Goal: Task Accomplishment & Management: Manage account settings

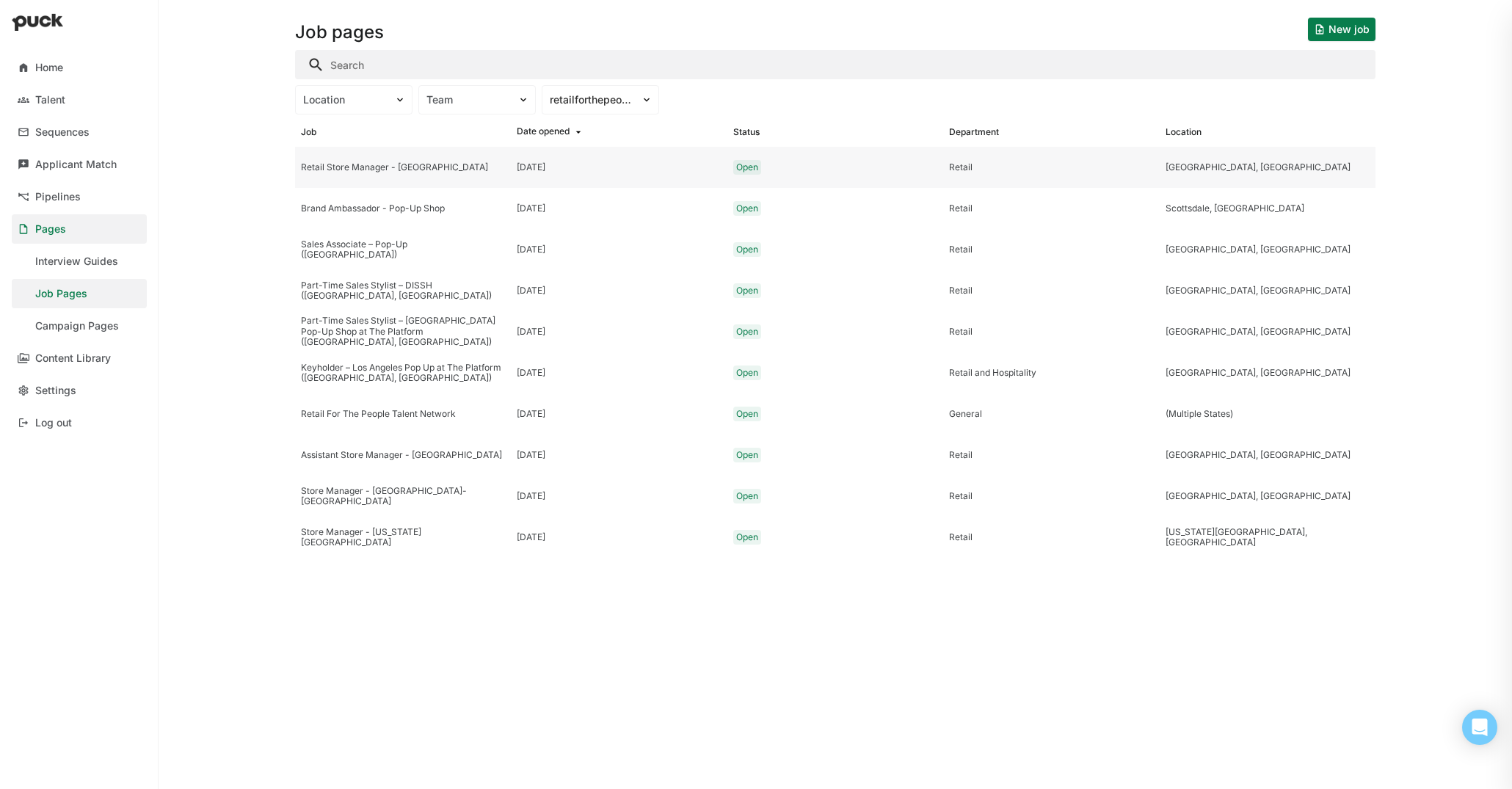
click at [451, 159] on div "Retail Store Manager - [GEOGRAPHIC_DATA]" at bounding box center [403, 167] width 216 height 41
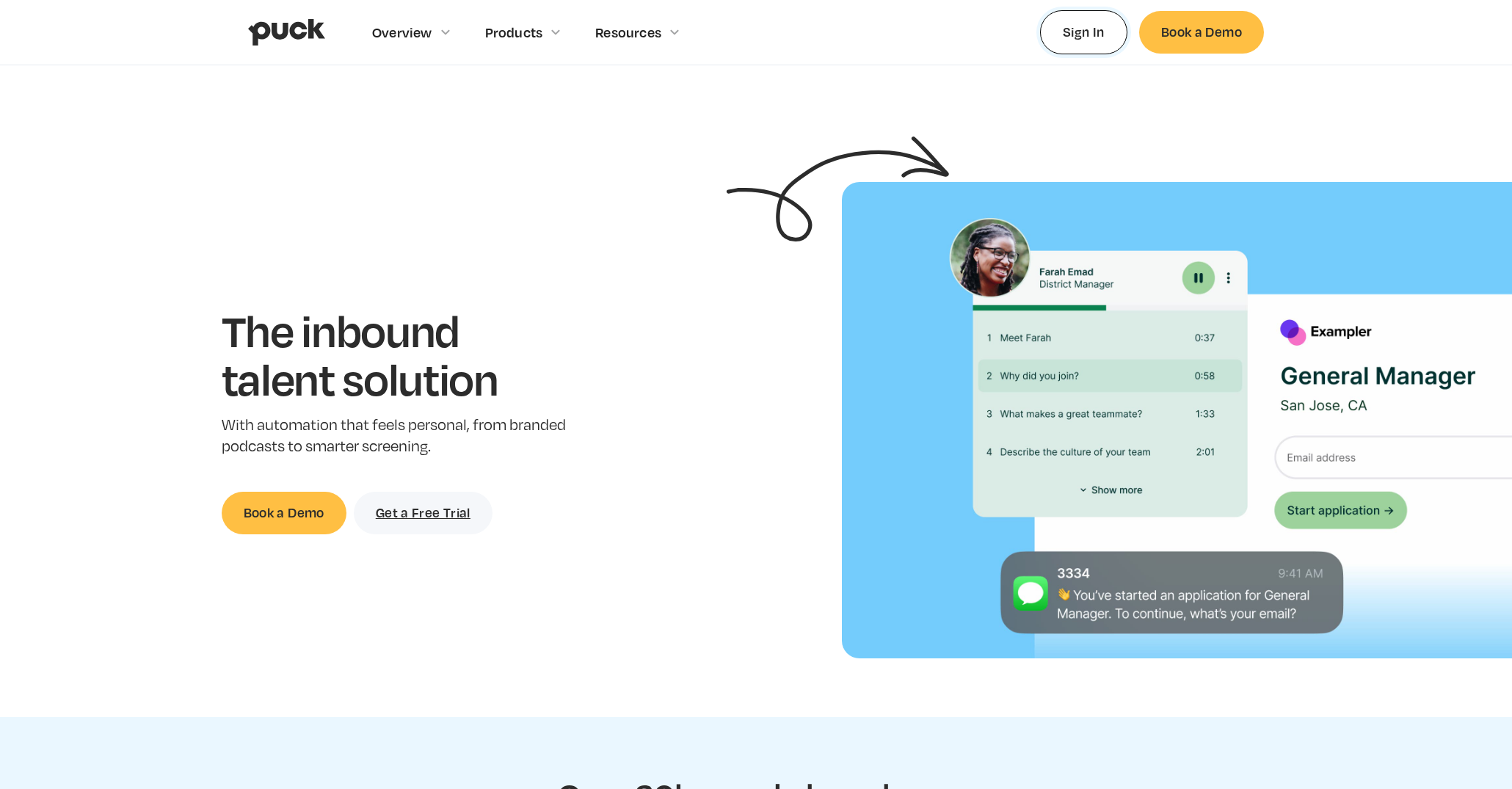
click at [1061, 28] on link "Sign In" at bounding box center [1083, 32] width 87 height 43
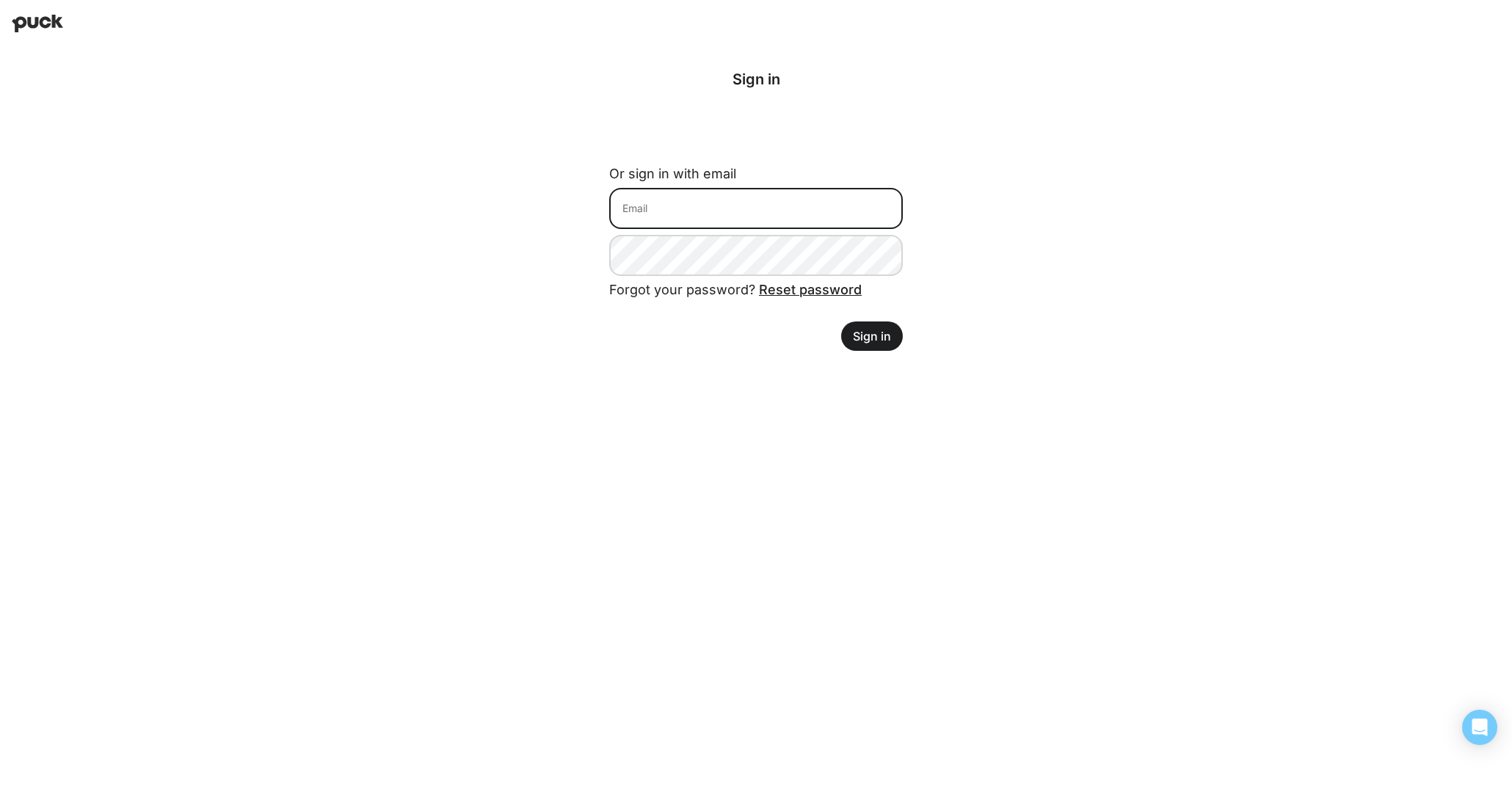
click at [758, 212] on input at bounding box center [755, 208] width 293 height 41
type input "[PERSON_NAME][EMAIL_ADDRESS][DOMAIN_NAME]"
click at [861, 337] on button "Sign in" at bounding box center [872, 336] width 61 height 29
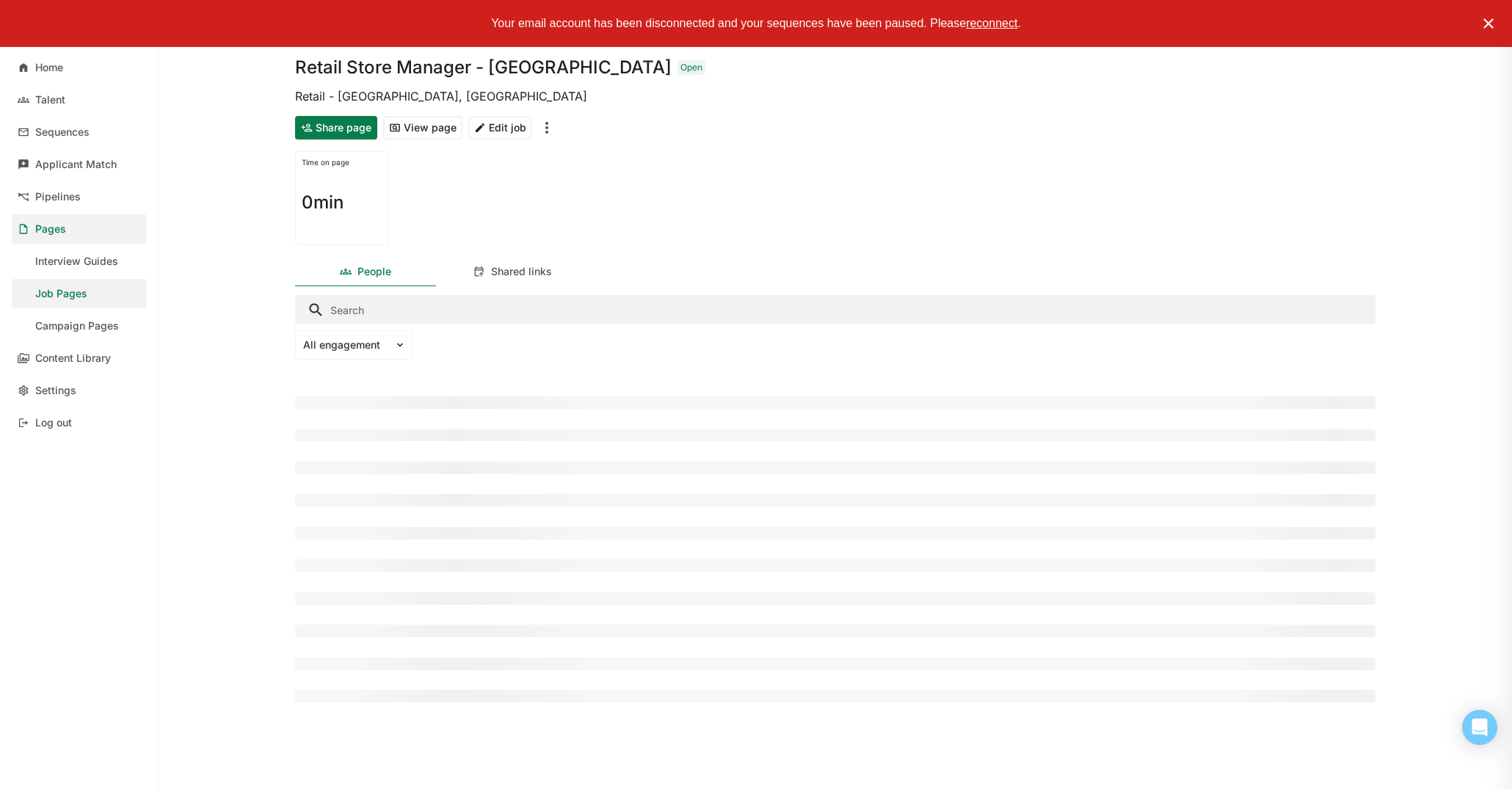
click at [1492, 27] on img at bounding box center [1488, 23] width 17 height 17
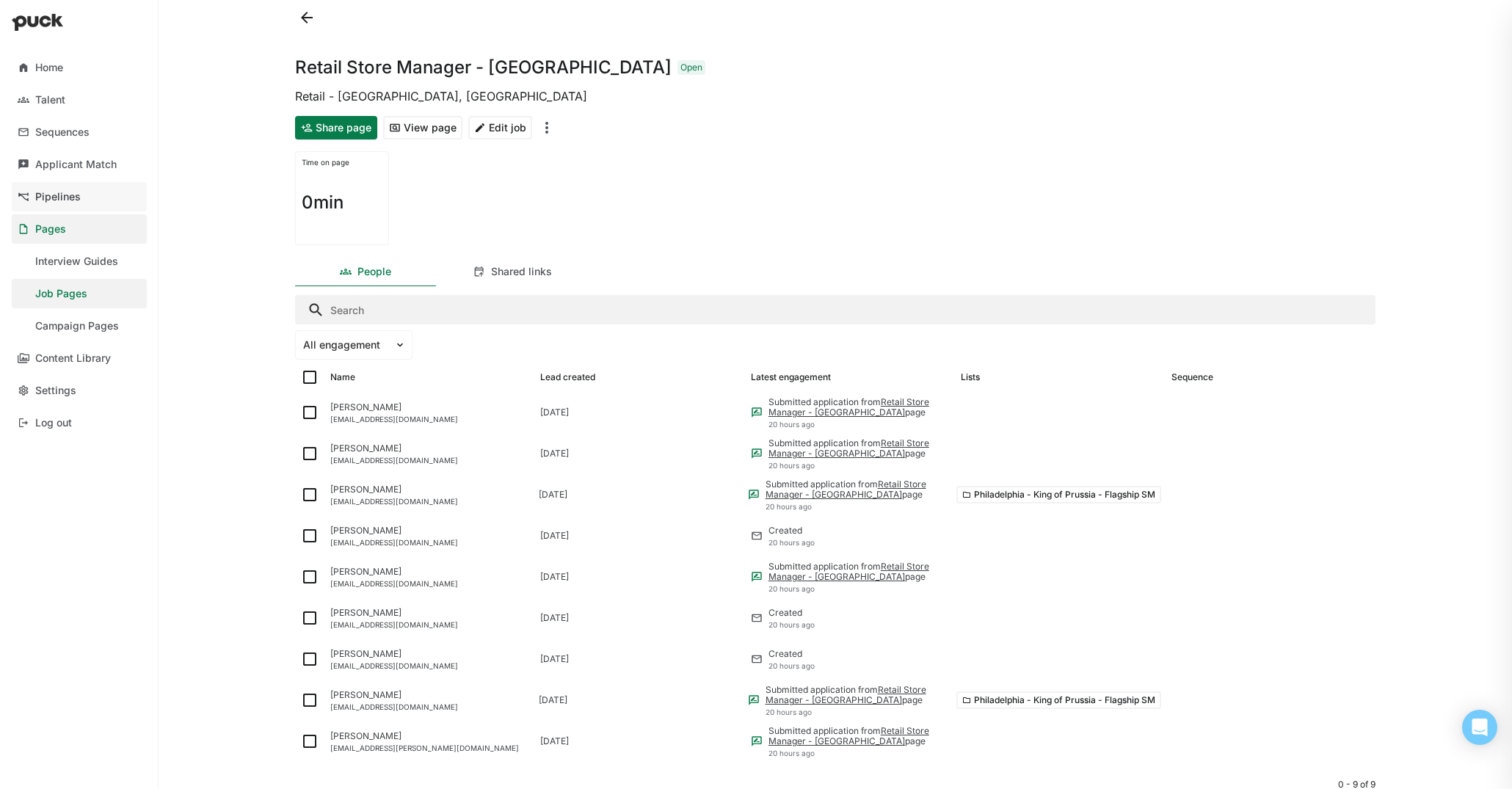
click at [65, 196] on div "Pipelines" at bounding box center [57, 197] width 46 height 12
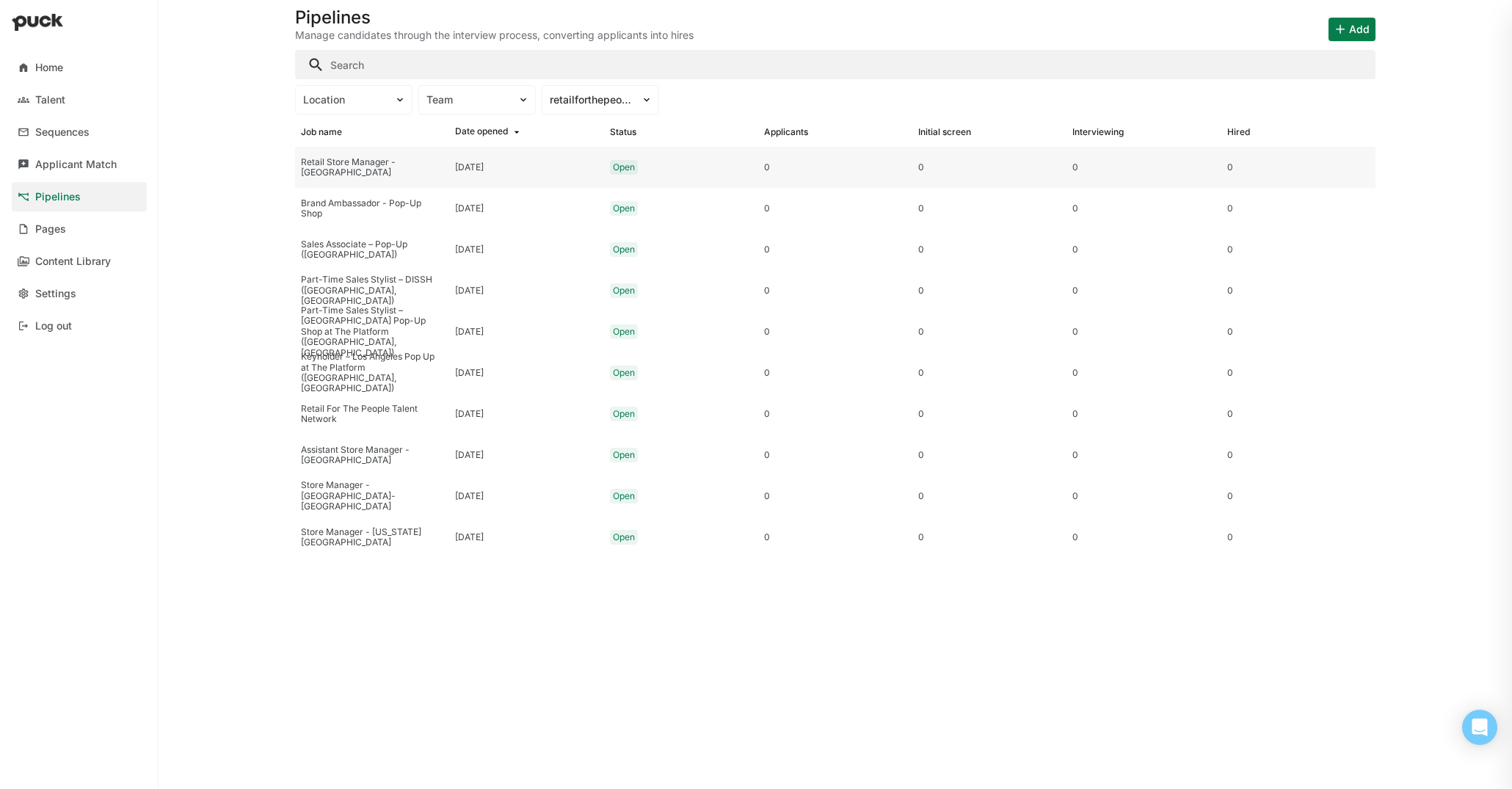
click at [385, 172] on div "Retail Store Manager - [GEOGRAPHIC_DATA]" at bounding box center [371, 168] width 142 height 22
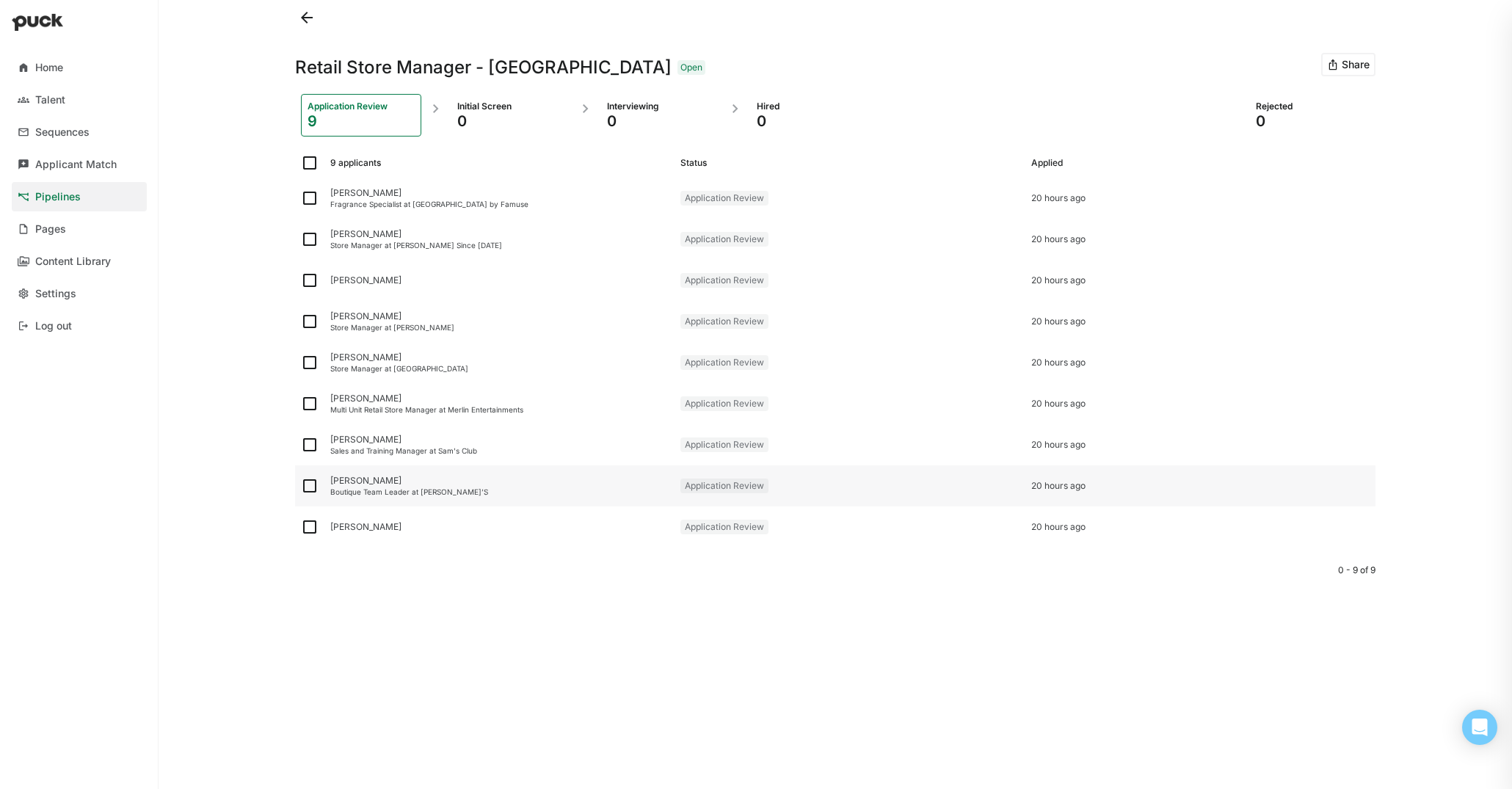
click at [312, 488] on img at bounding box center [309, 485] width 17 height 17
click at [301, 487] on input "checkbox" at bounding box center [300, 486] width 1 height 1
checkbox input "true"
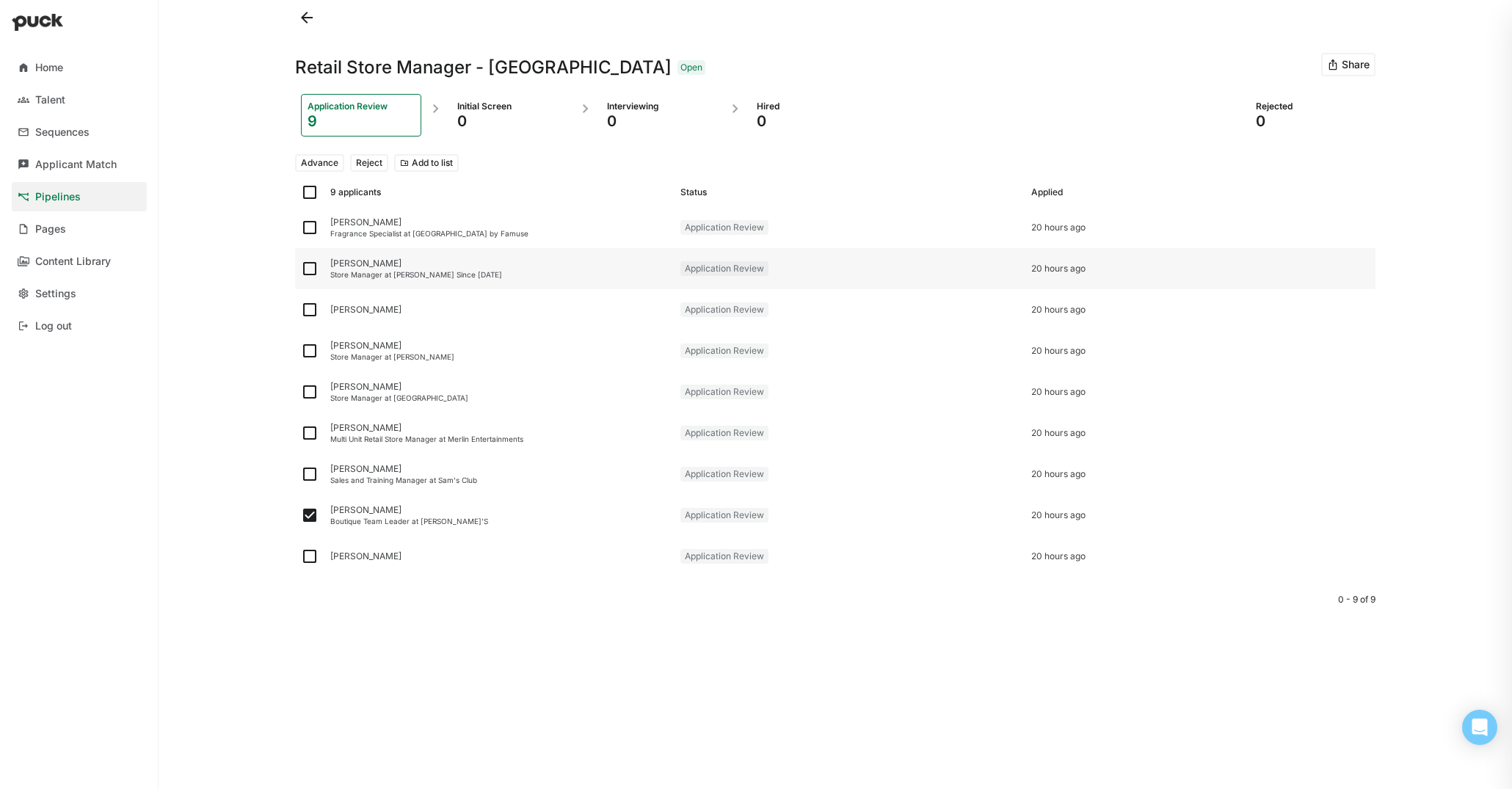
click at [312, 270] on img at bounding box center [309, 268] width 17 height 17
click at [301, 269] on input "checkbox" at bounding box center [300, 268] width 1 height 1
click at [324, 163] on button "Advance" at bounding box center [319, 163] width 49 height 17
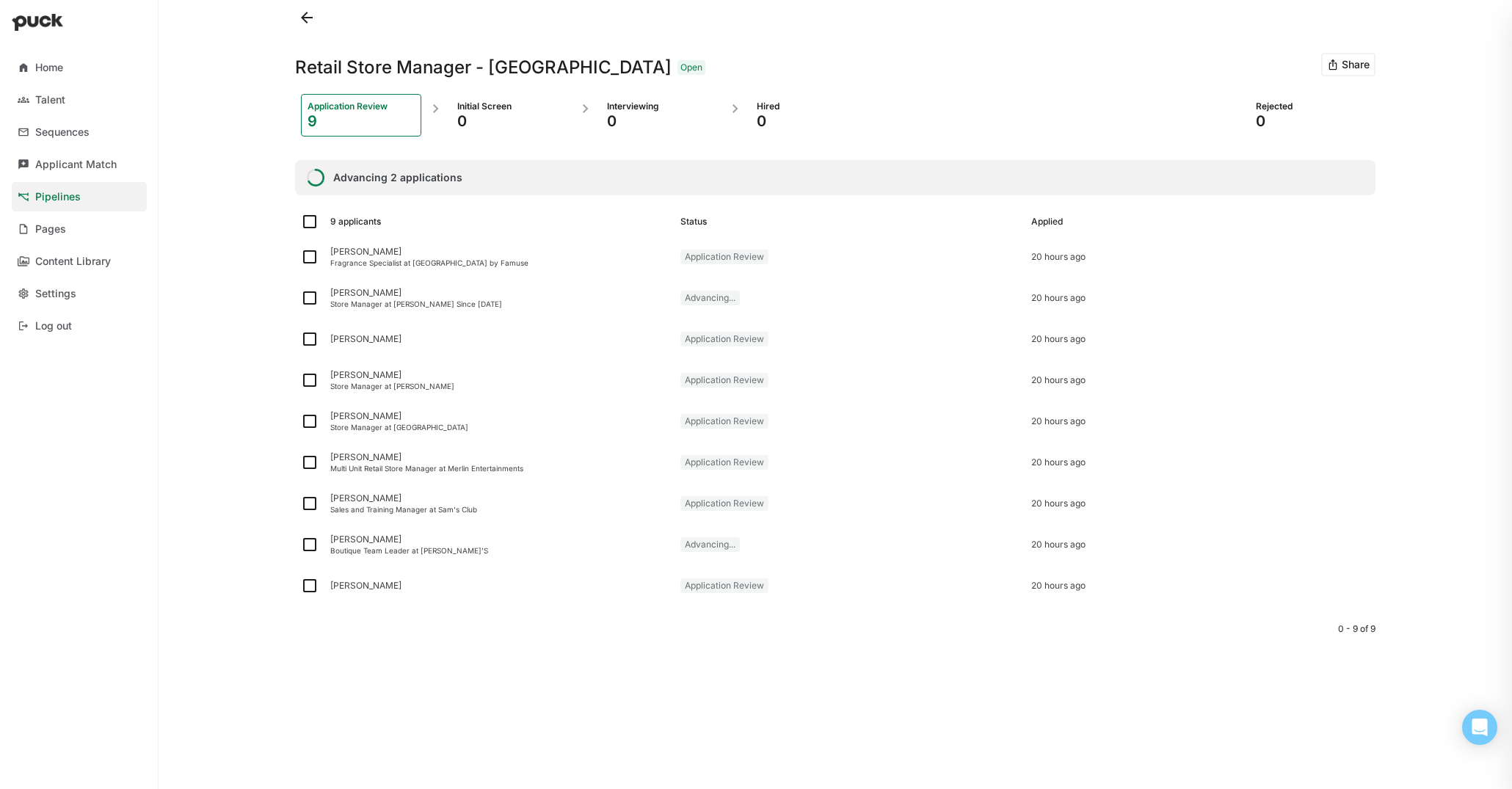
checkbox input "false"
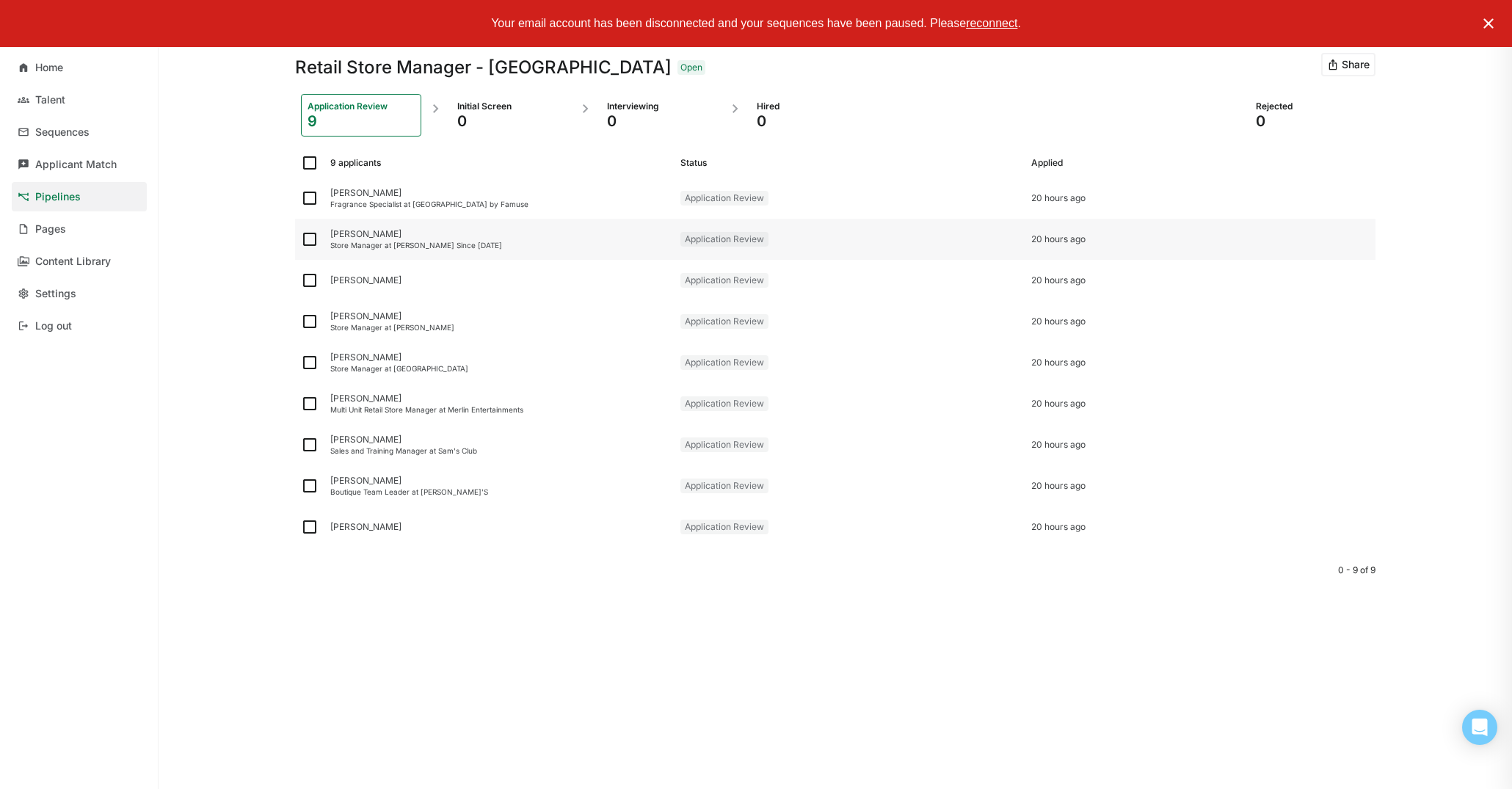
click at [366, 241] on div "Store Manager at [PERSON_NAME] Since [DATE]" at bounding box center [499, 245] width 338 height 9
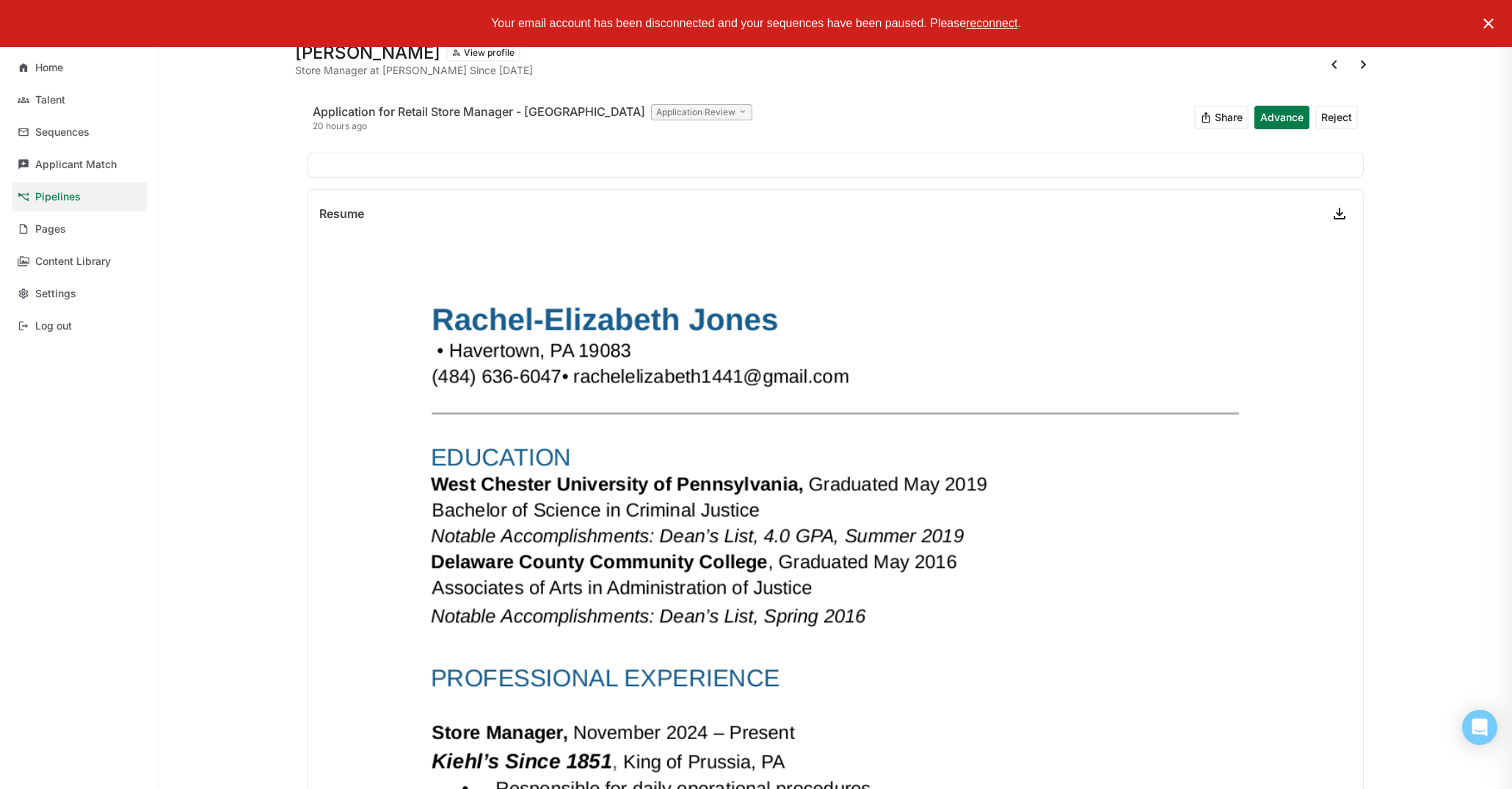
click at [1282, 123] on button "Advance" at bounding box center [1282, 117] width 55 height 23
click at [67, 199] on div "Pipelines" at bounding box center [57, 197] width 46 height 12
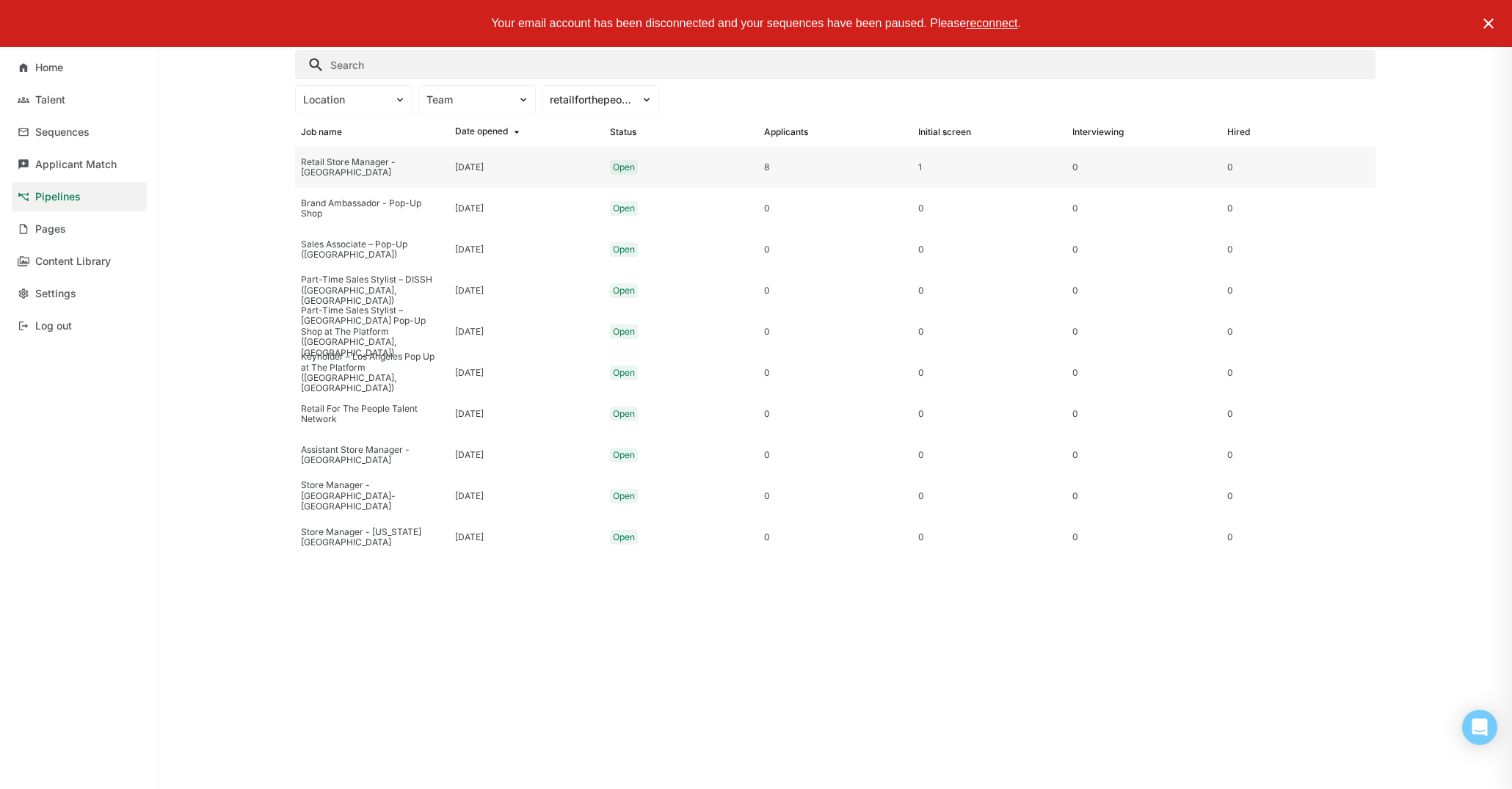
click at [395, 167] on div "Retail Store Manager - [GEOGRAPHIC_DATA]" at bounding box center [371, 168] width 142 height 22
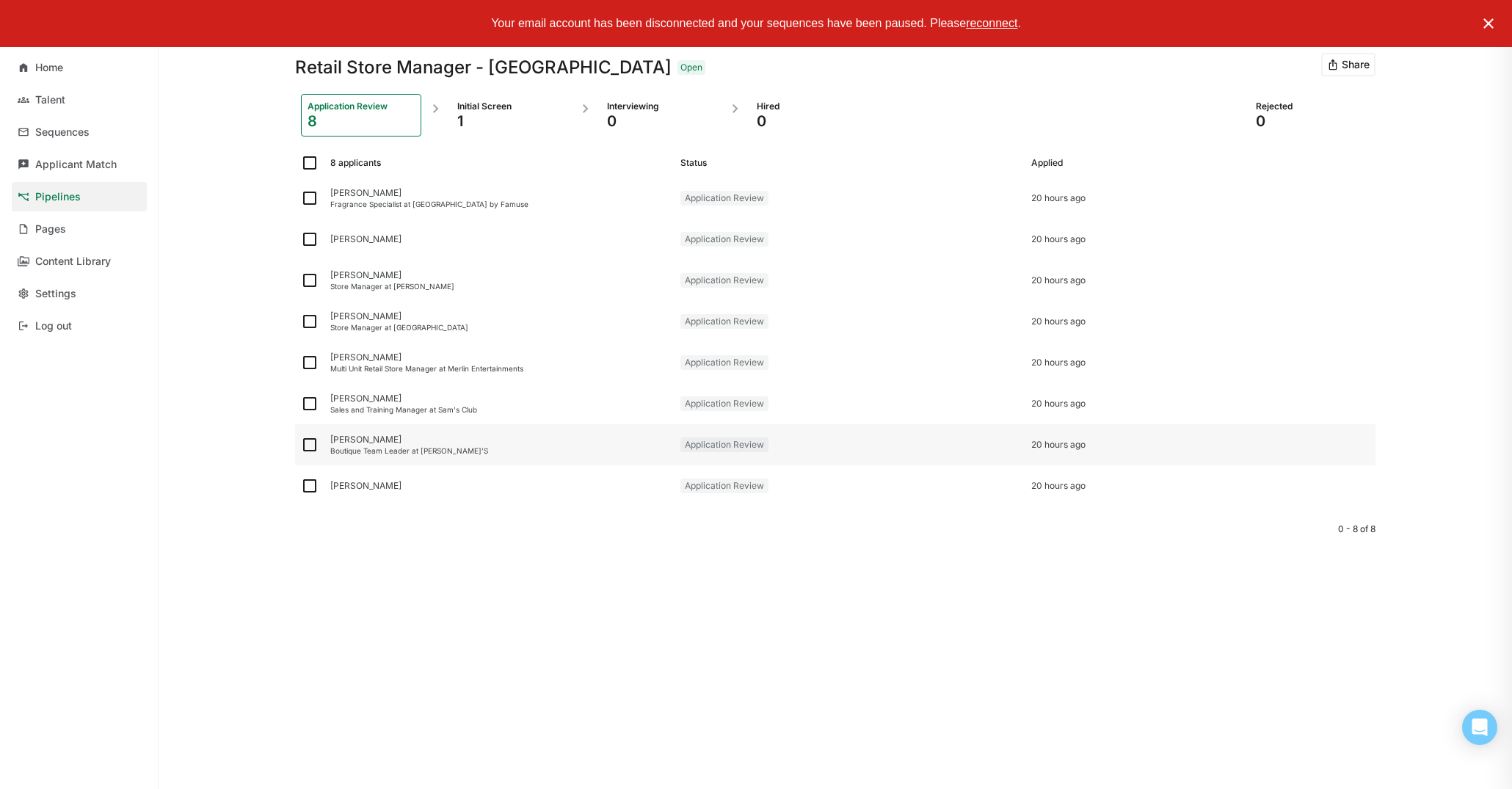
click at [412, 449] on div "Boutique Team Leader at [PERSON_NAME]’S" at bounding box center [499, 450] width 338 height 9
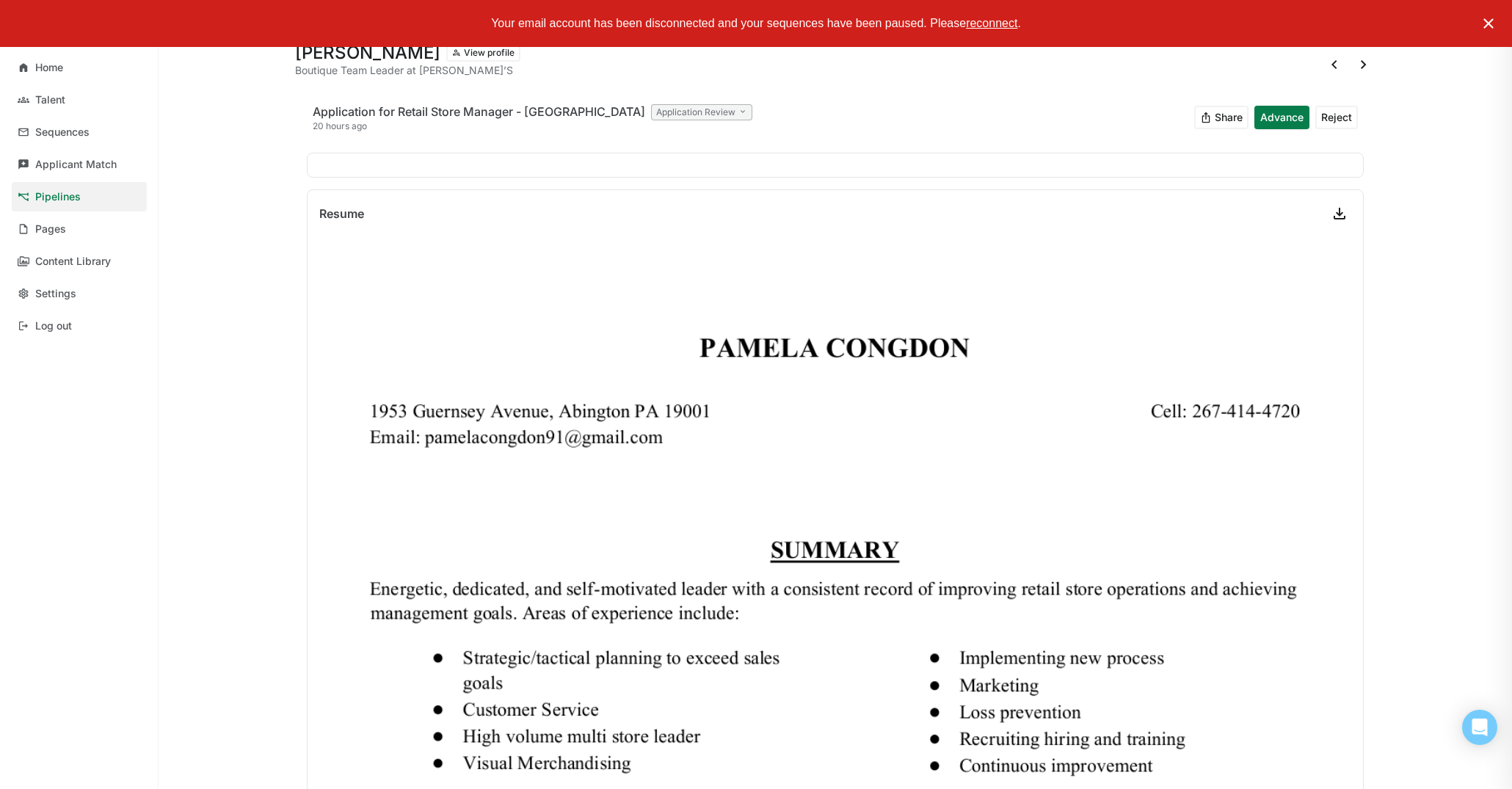
click at [1285, 120] on button "Advance" at bounding box center [1282, 117] width 55 height 23
click at [85, 200] on link "Pipelines" at bounding box center [79, 196] width 135 height 29
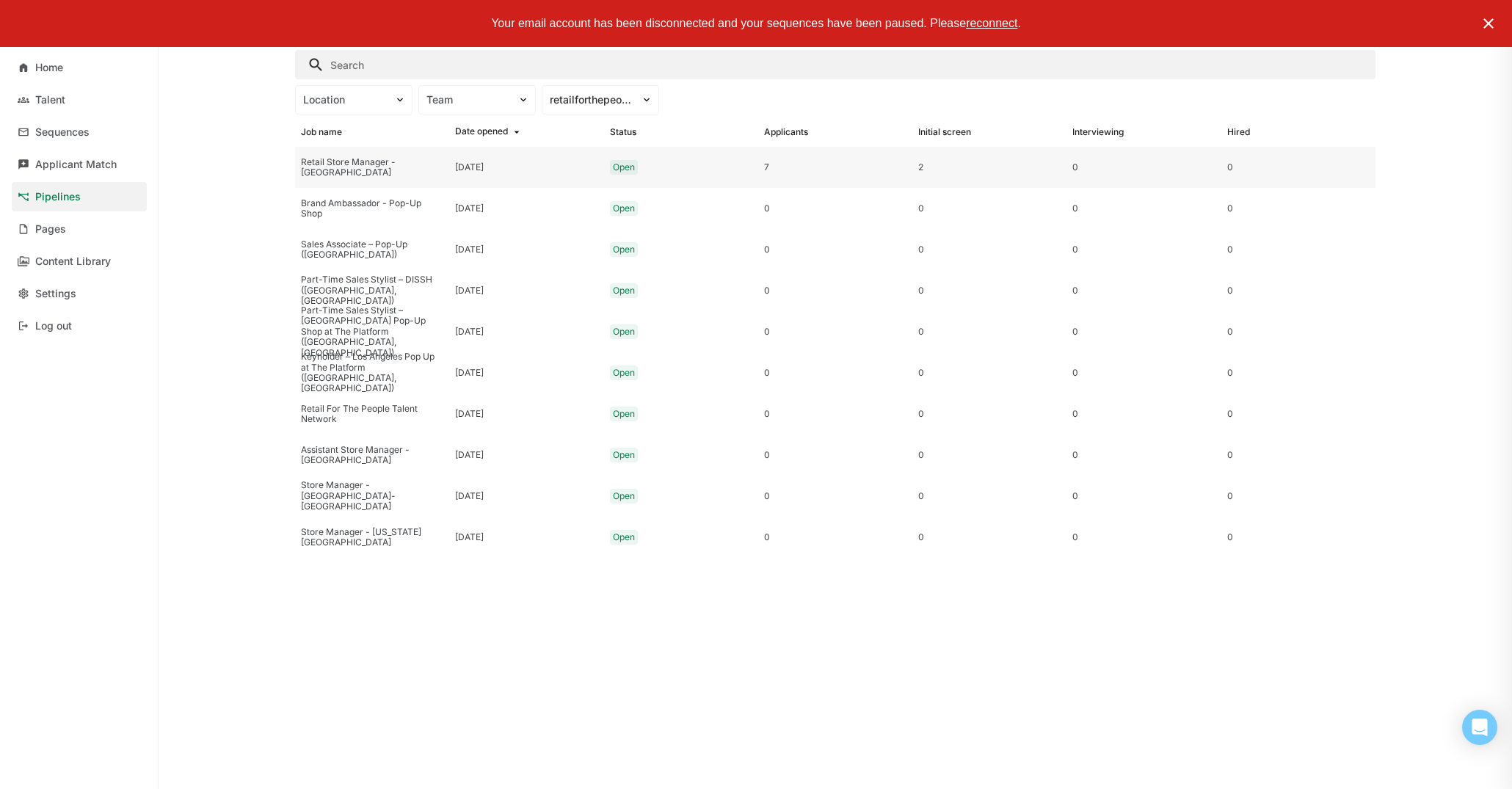
click at [413, 164] on div "Retail Store Manager - [GEOGRAPHIC_DATA]" at bounding box center [371, 168] width 142 height 22
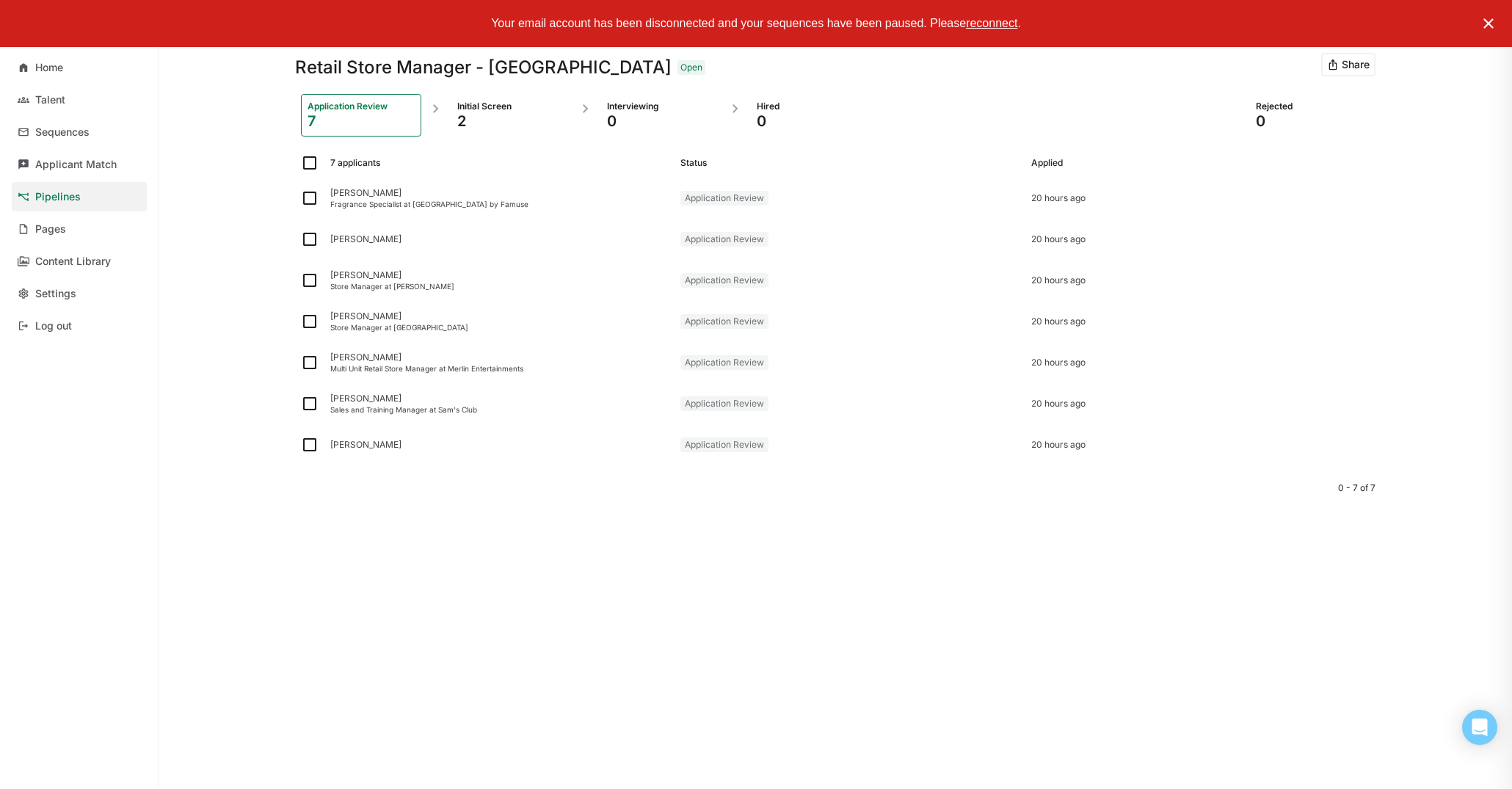
click at [471, 118] on div "2" at bounding box center [510, 120] width 107 height 17
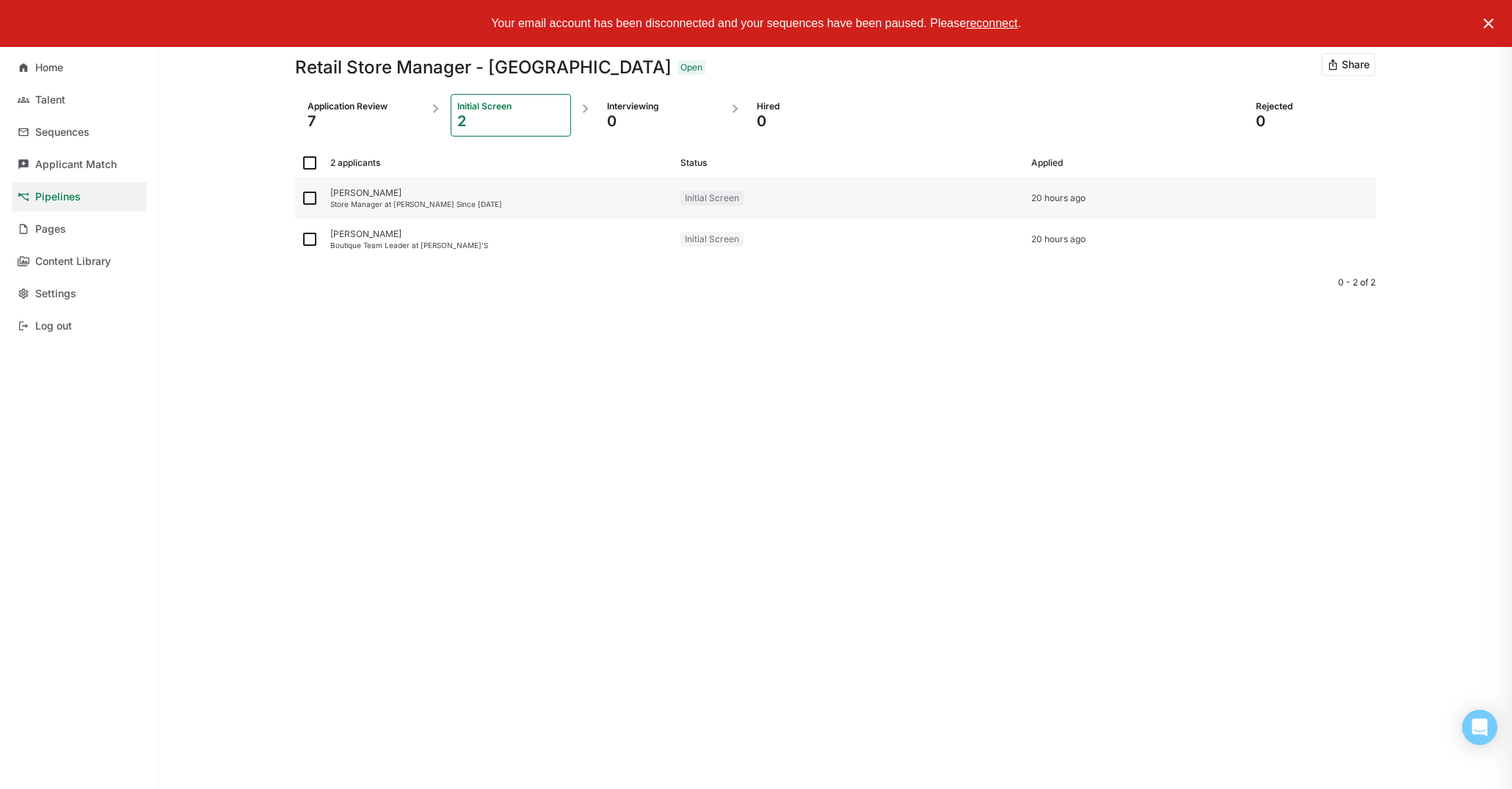
click at [495, 208] on div "Store Manager at [PERSON_NAME] Since [DATE]" at bounding box center [499, 203] width 338 height 9
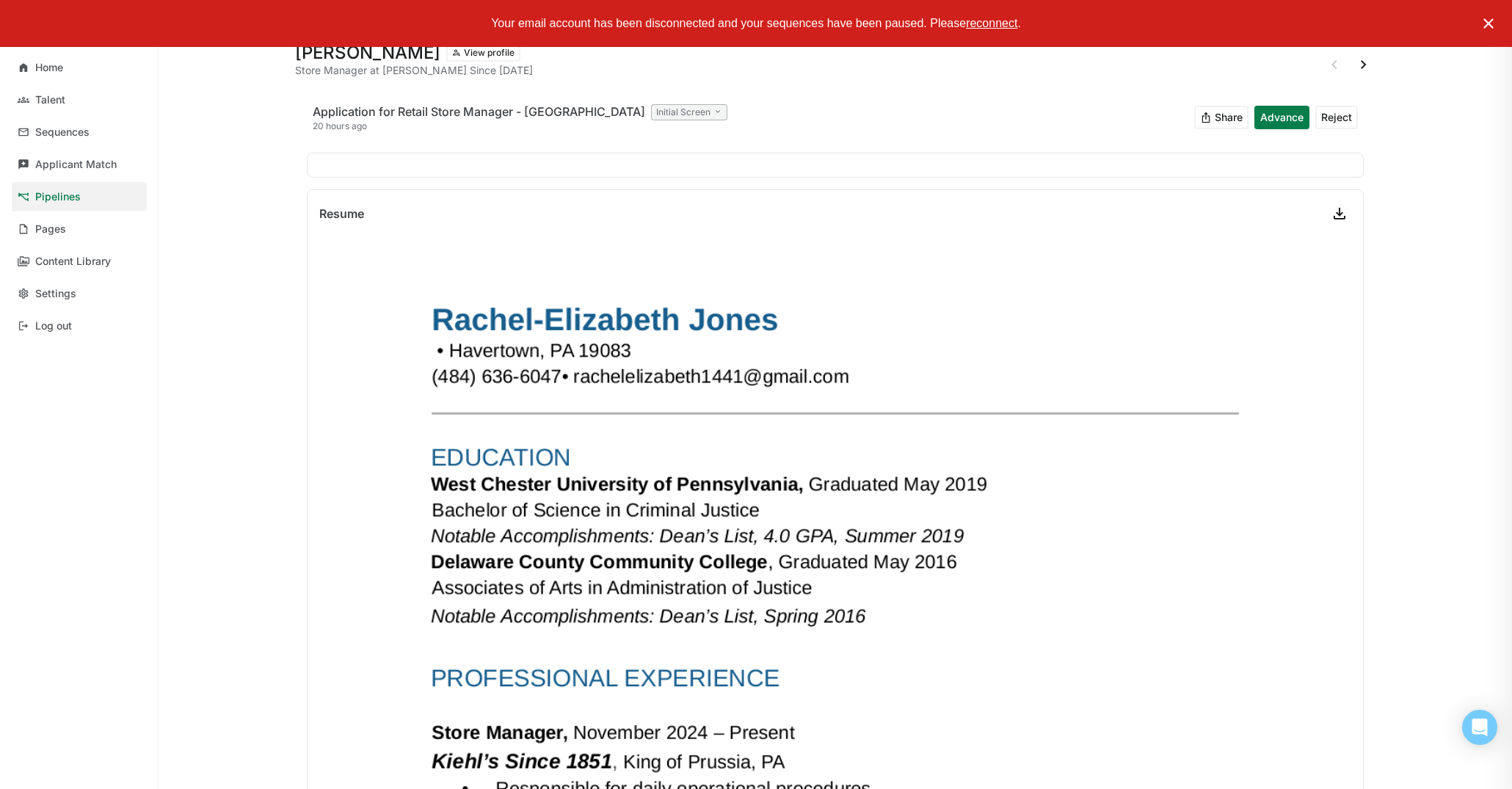
click at [1277, 118] on button "Advance" at bounding box center [1282, 117] width 55 height 23
click at [109, 189] on link "Pipelines" at bounding box center [79, 196] width 135 height 29
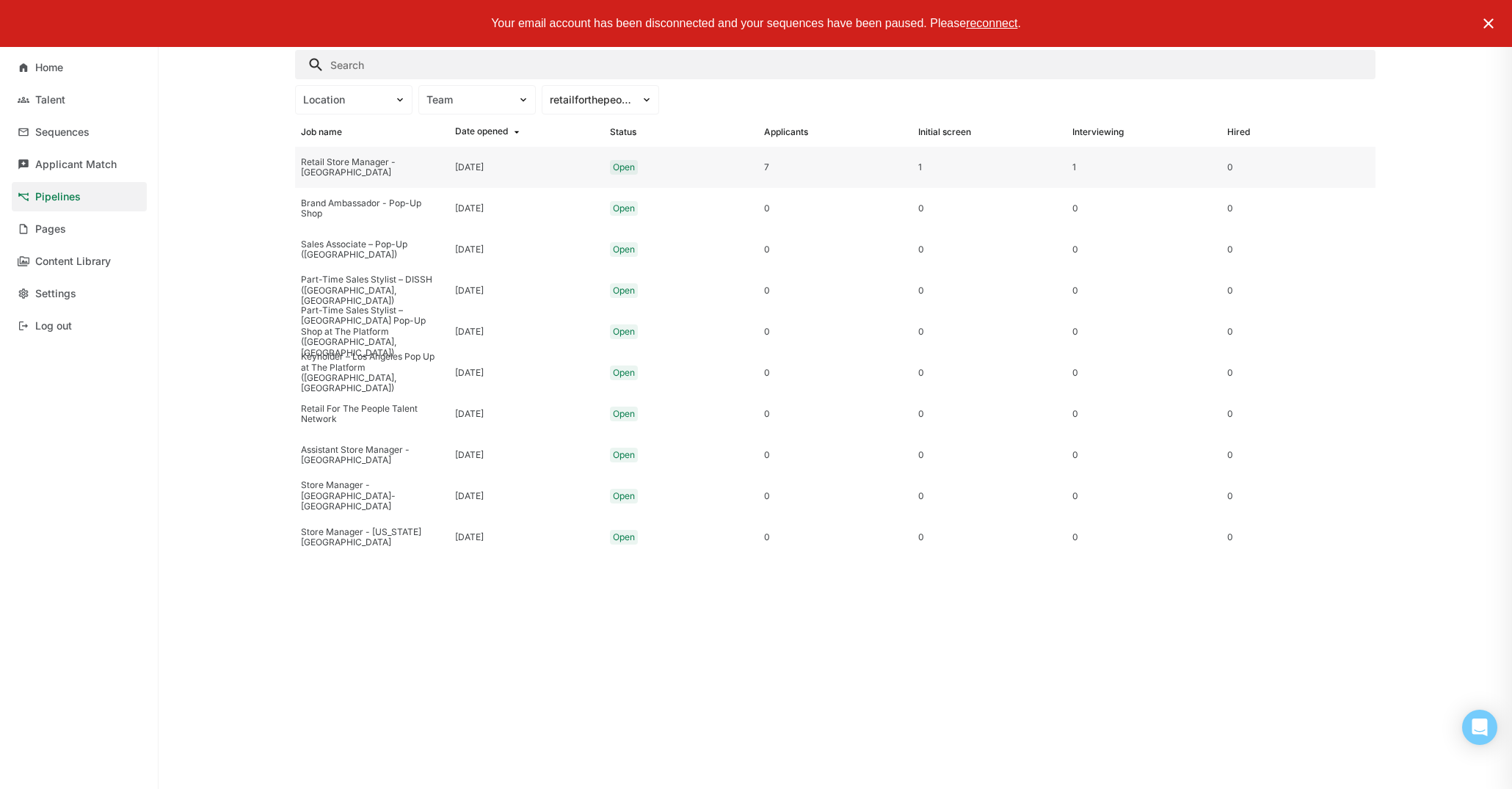
click at [410, 173] on div "Retail Store Manager - [GEOGRAPHIC_DATA]" at bounding box center [371, 168] width 142 height 22
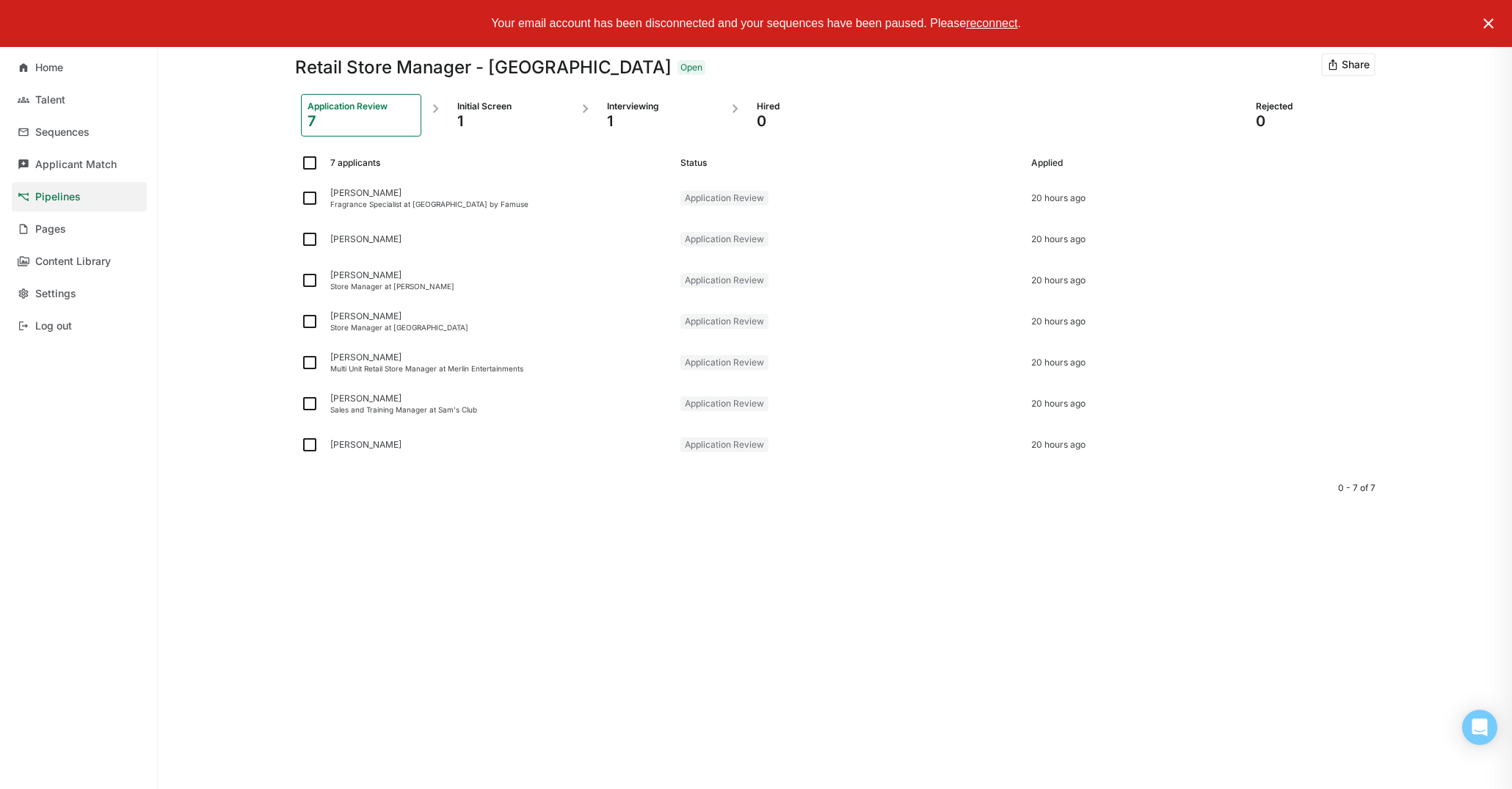
click at [503, 125] on div "1" at bounding box center [510, 120] width 107 height 17
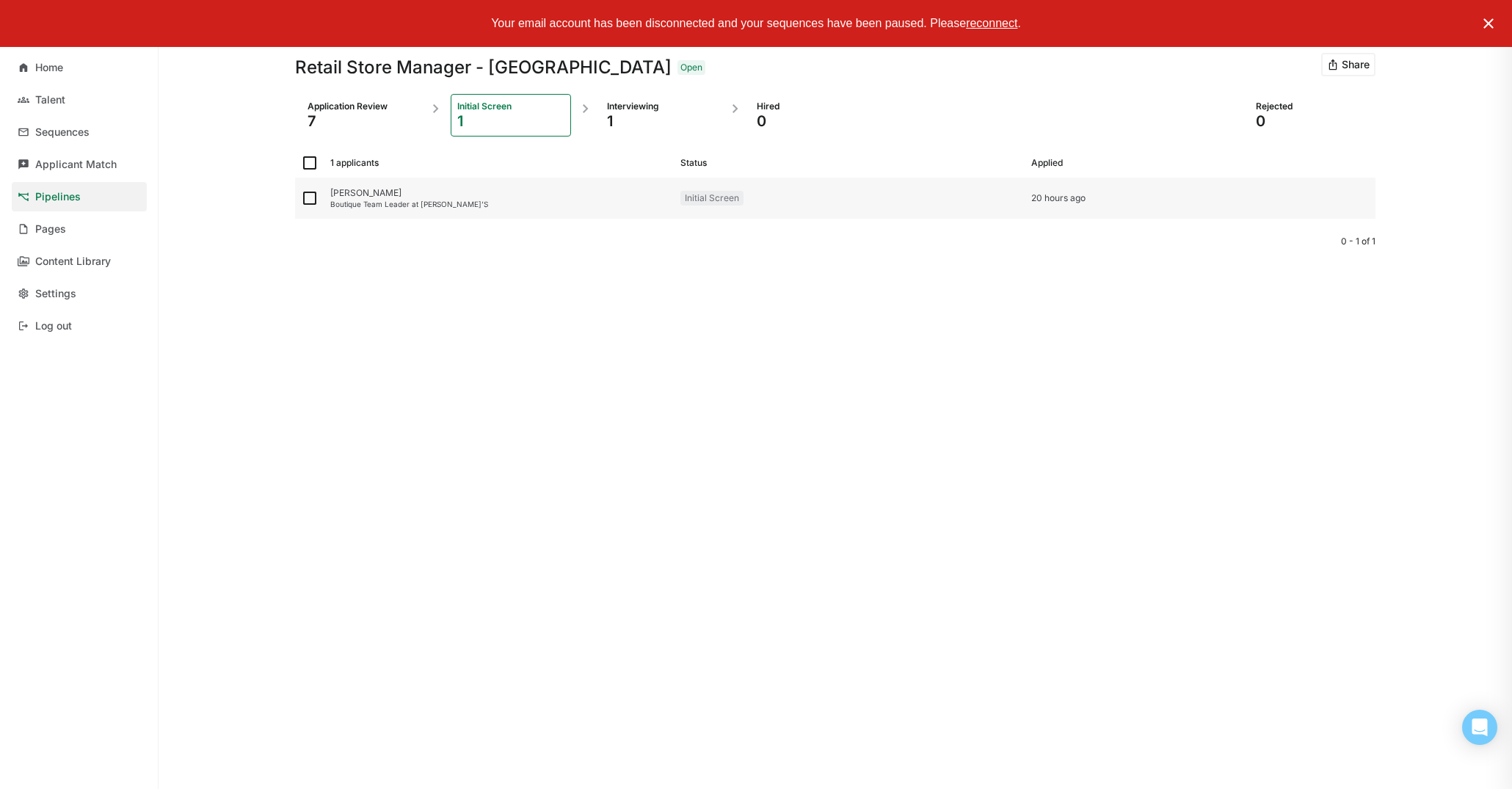
click at [532, 208] on div "Boutique Team Leader at [PERSON_NAME]’S" at bounding box center [499, 203] width 338 height 9
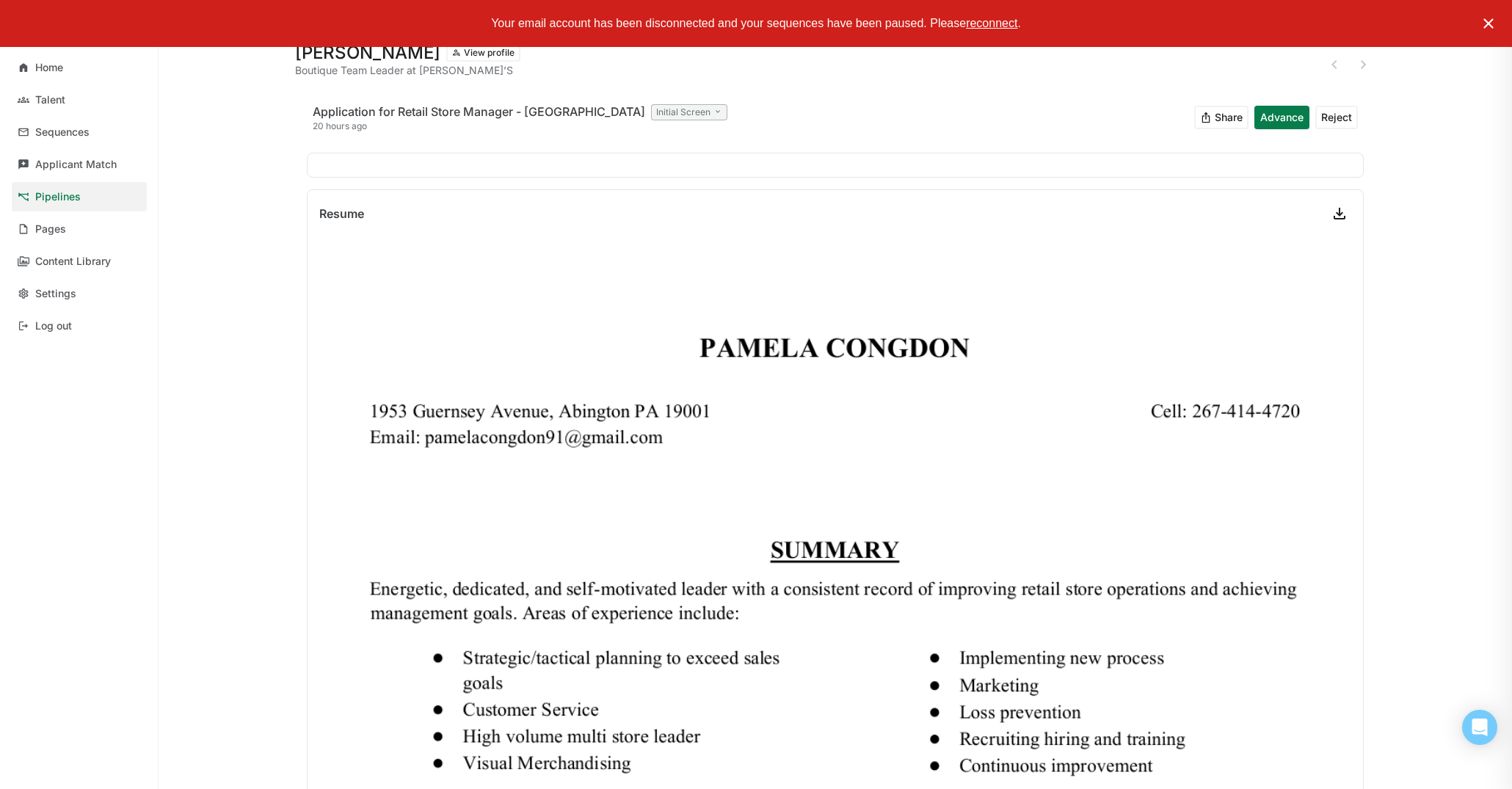
click at [1284, 118] on button "Advance" at bounding box center [1282, 117] width 55 height 23
click at [80, 191] on link "Pipelines" at bounding box center [79, 196] width 135 height 29
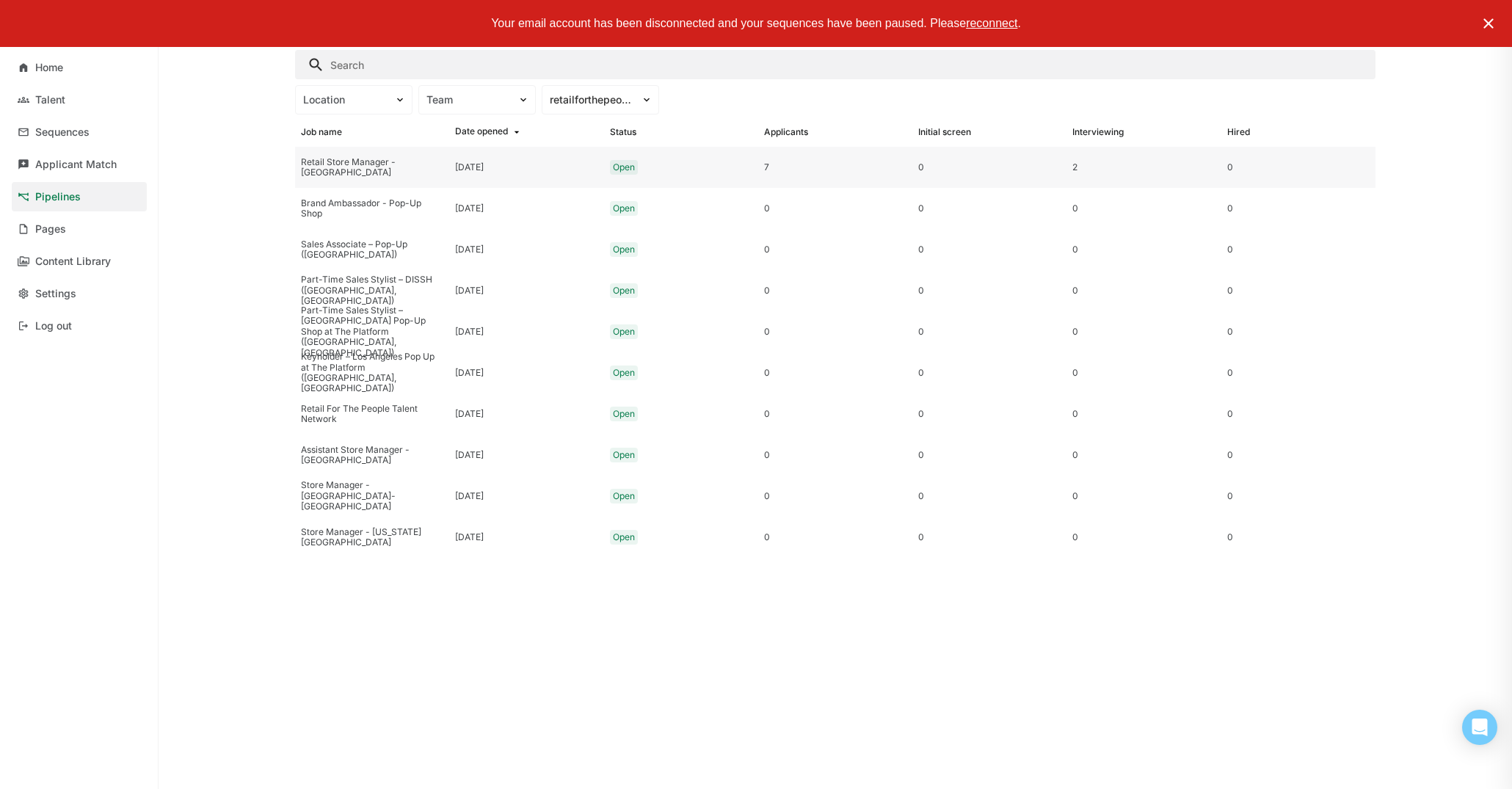
click at [385, 169] on div "Retail Store Manager - [GEOGRAPHIC_DATA]" at bounding box center [371, 168] width 142 height 22
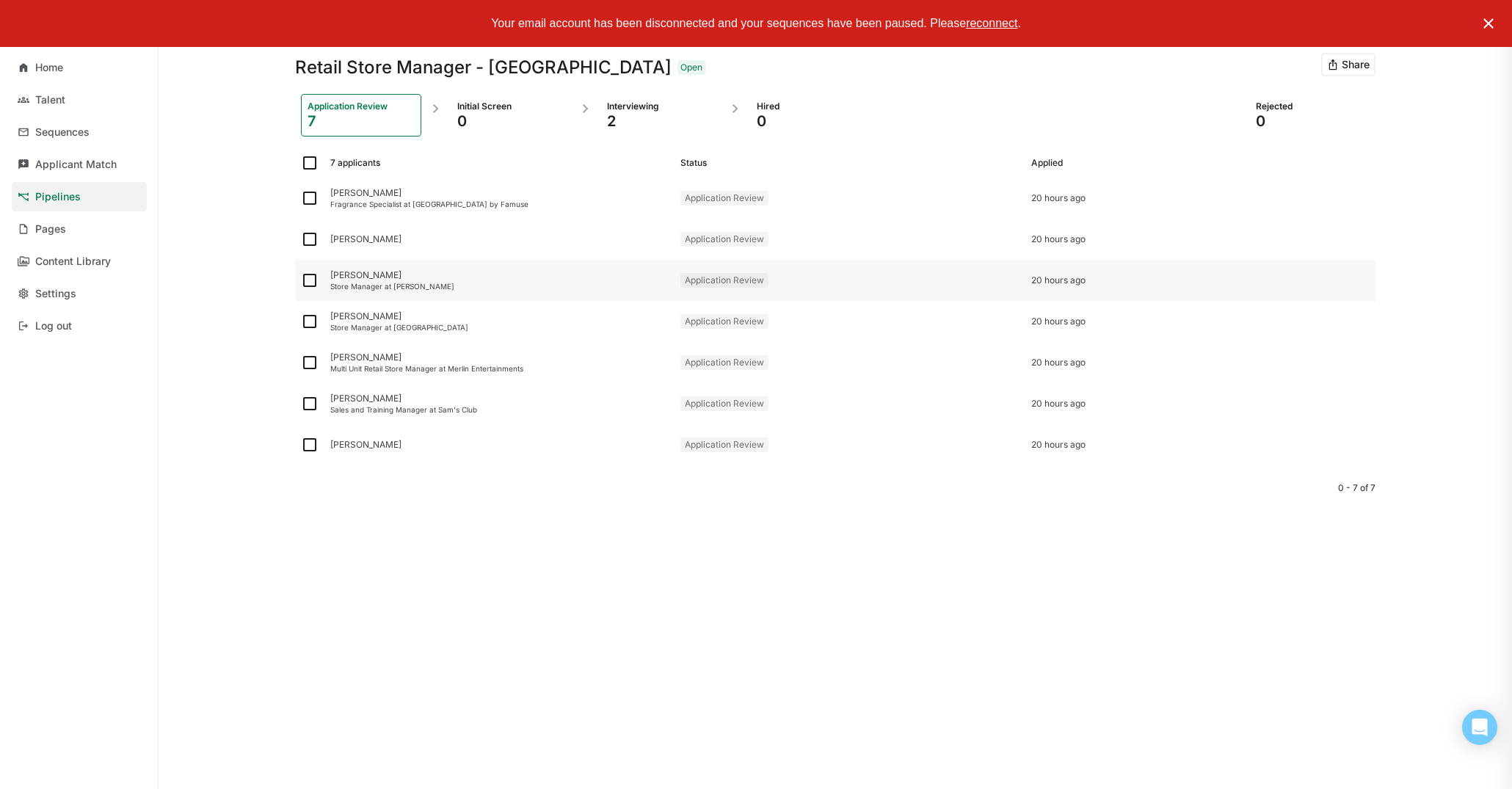
click at [310, 280] on img at bounding box center [309, 280] width 17 height 17
click at [301, 281] on input "checkbox" at bounding box center [300, 281] width 1 height 1
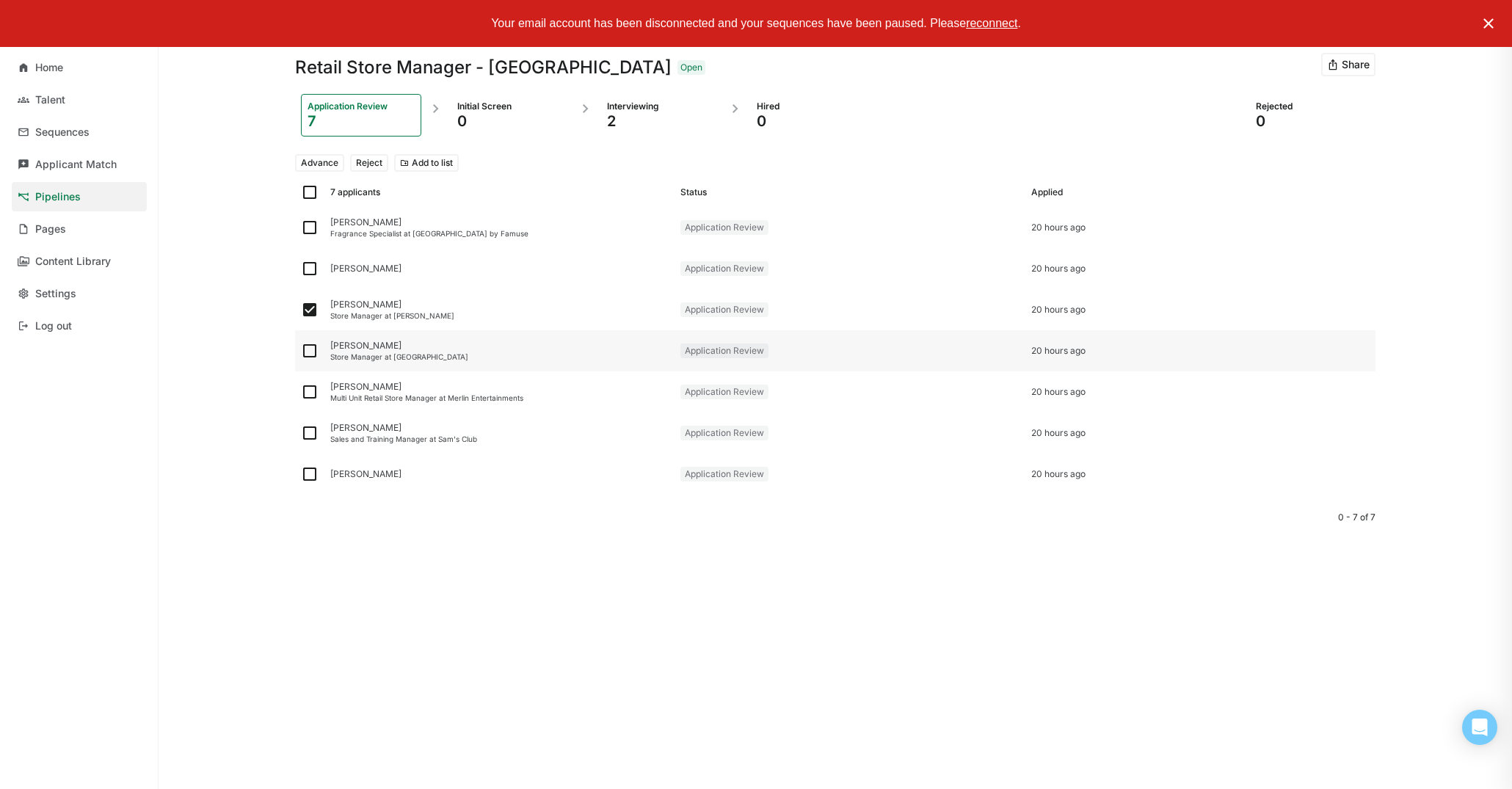
click at [312, 312] on img at bounding box center [309, 309] width 17 height 17
click at [301, 311] on input "checkbox" at bounding box center [300, 310] width 1 height 1
checkbox input "false"
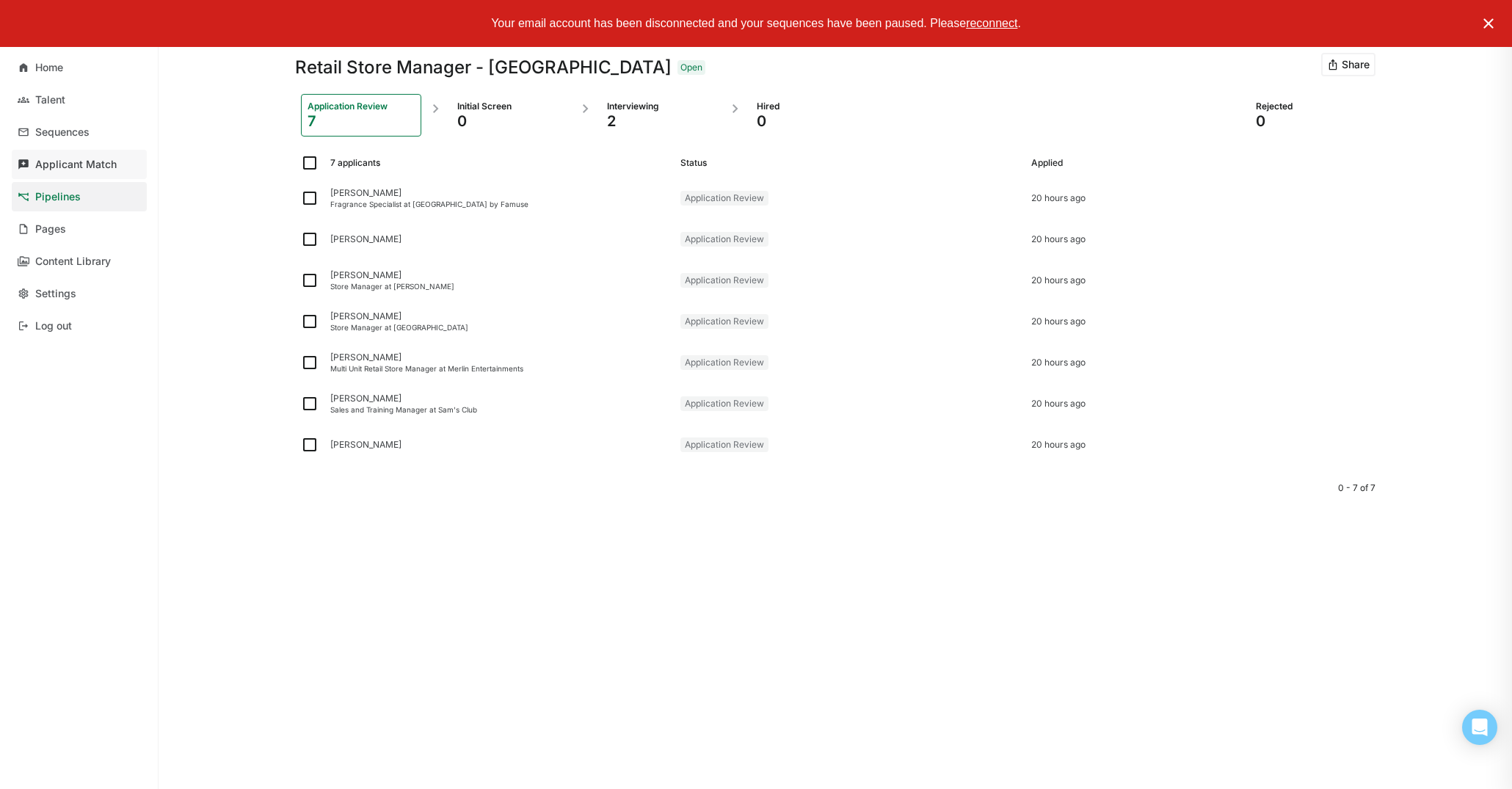
click at [82, 170] on link "Applicant Match" at bounding box center [79, 164] width 135 height 29
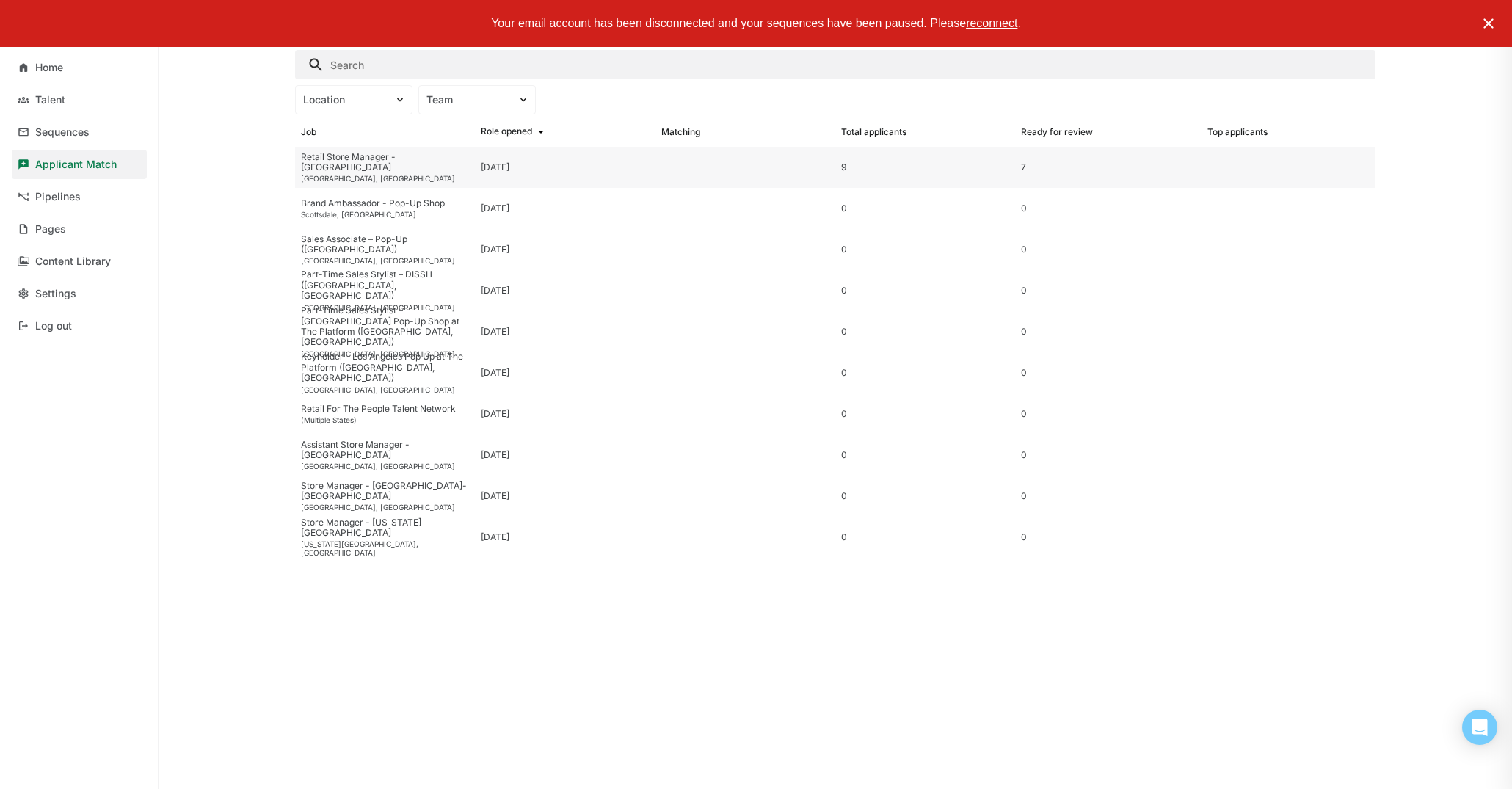
click at [557, 162] on div "[DATE]" at bounding box center [565, 167] width 179 height 41
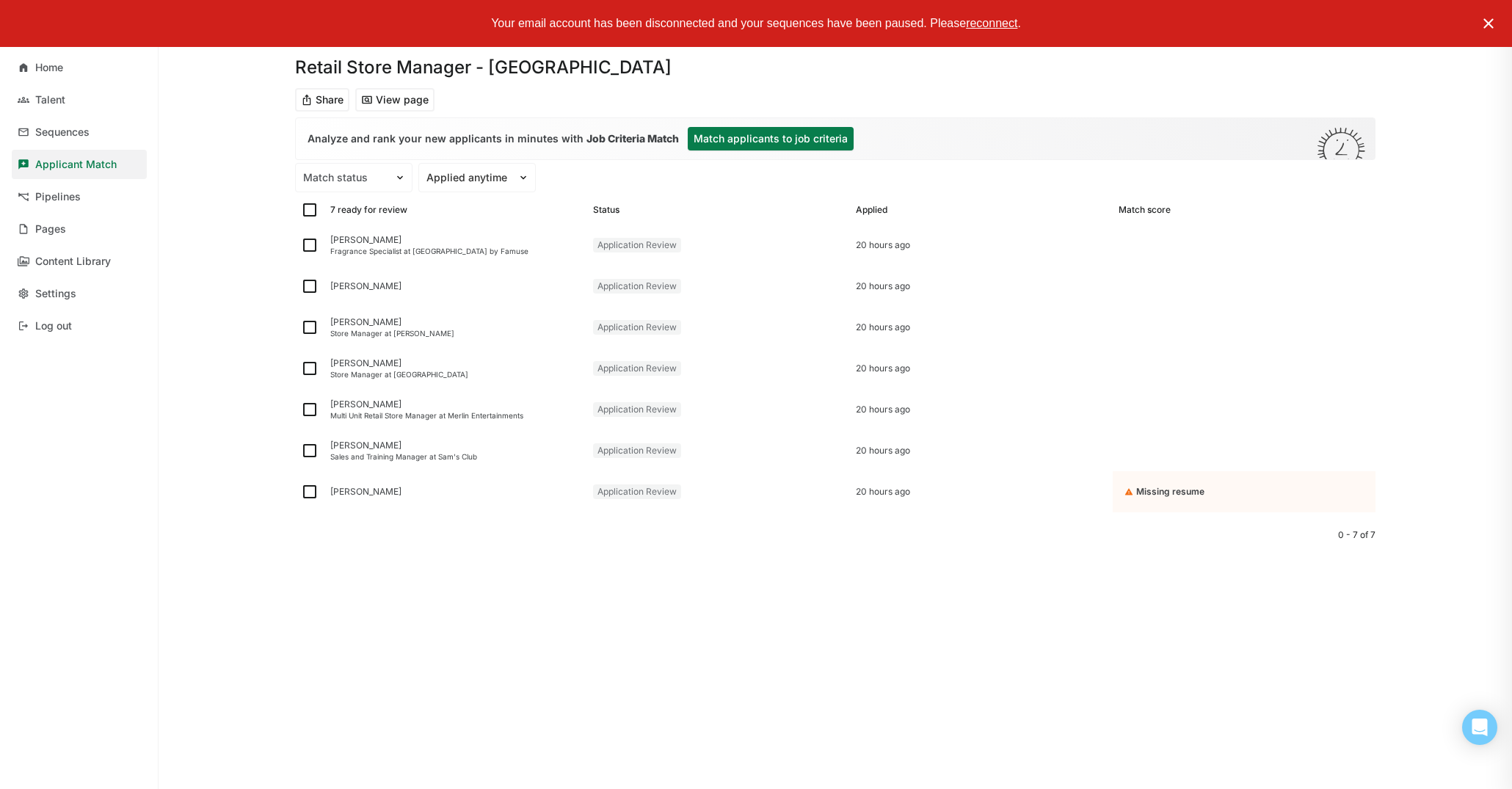
click at [776, 146] on button "Match applicants to job criteria" at bounding box center [771, 139] width 166 height 23
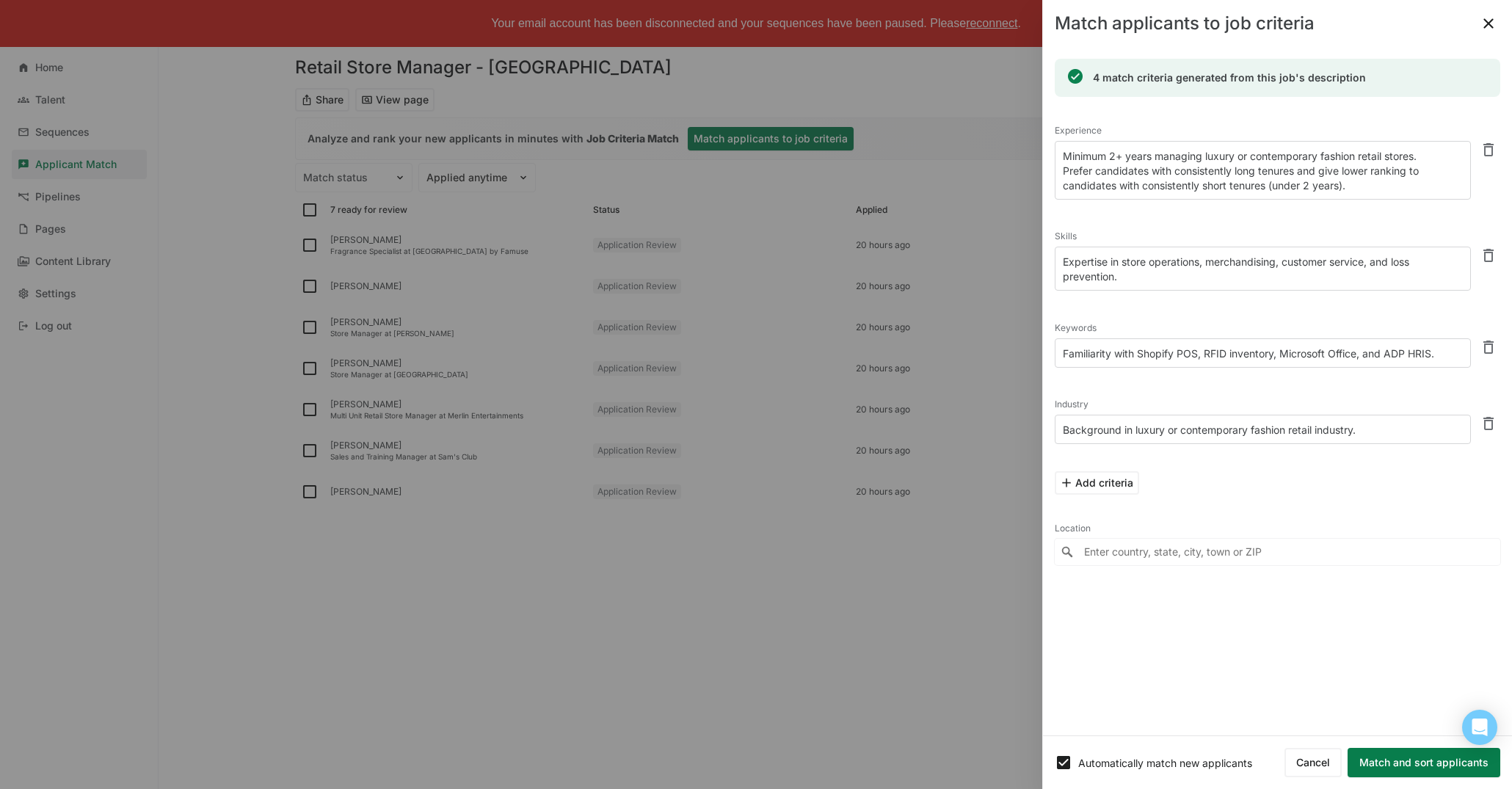
click at [1407, 757] on button "Match and sort applicants" at bounding box center [1424, 762] width 153 height 29
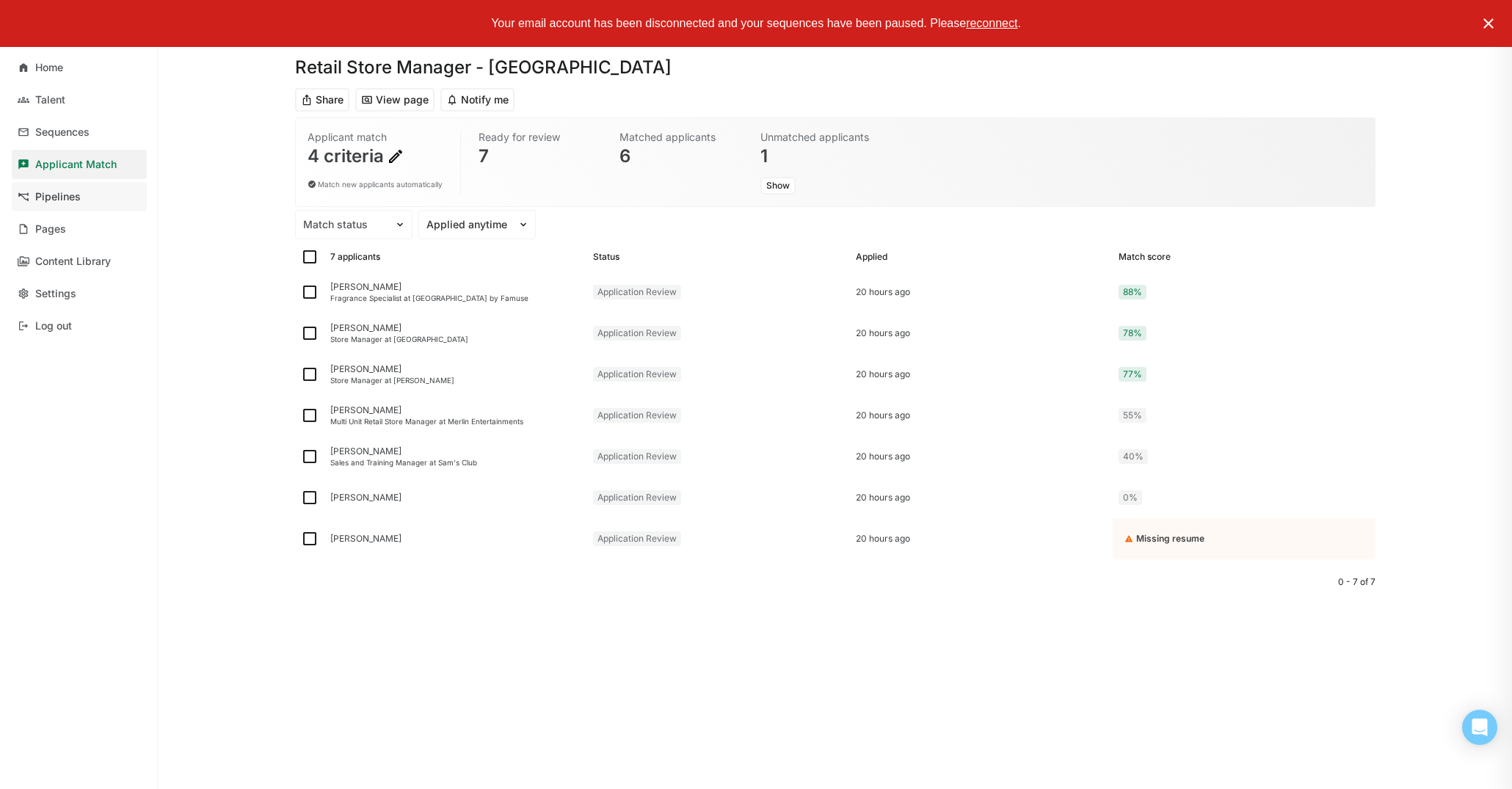
click at [71, 197] on div "Pipelines" at bounding box center [57, 197] width 46 height 12
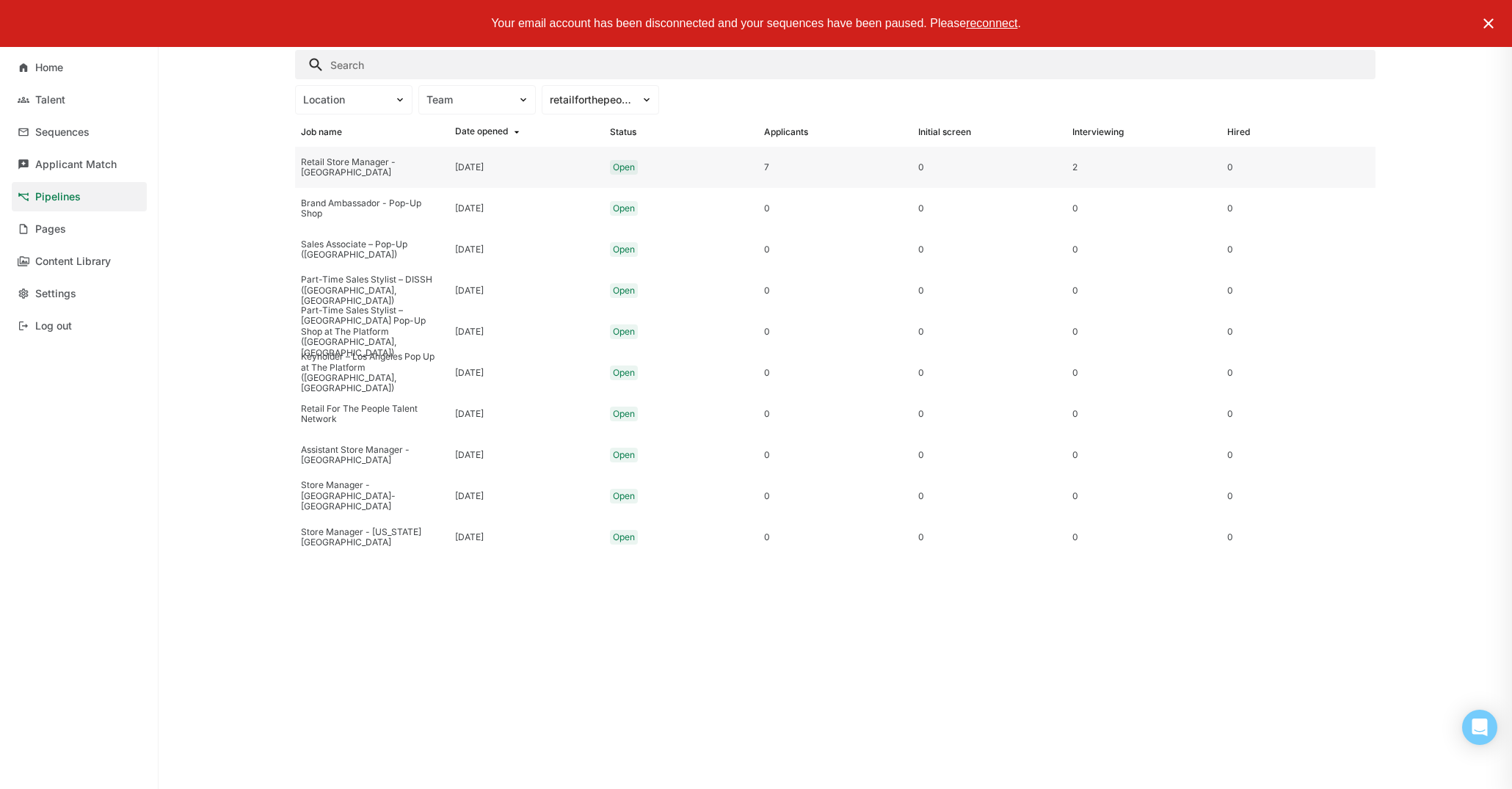
click at [440, 161] on div "Retail Store Manager - [GEOGRAPHIC_DATA]" at bounding box center [371, 168] width 142 height 22
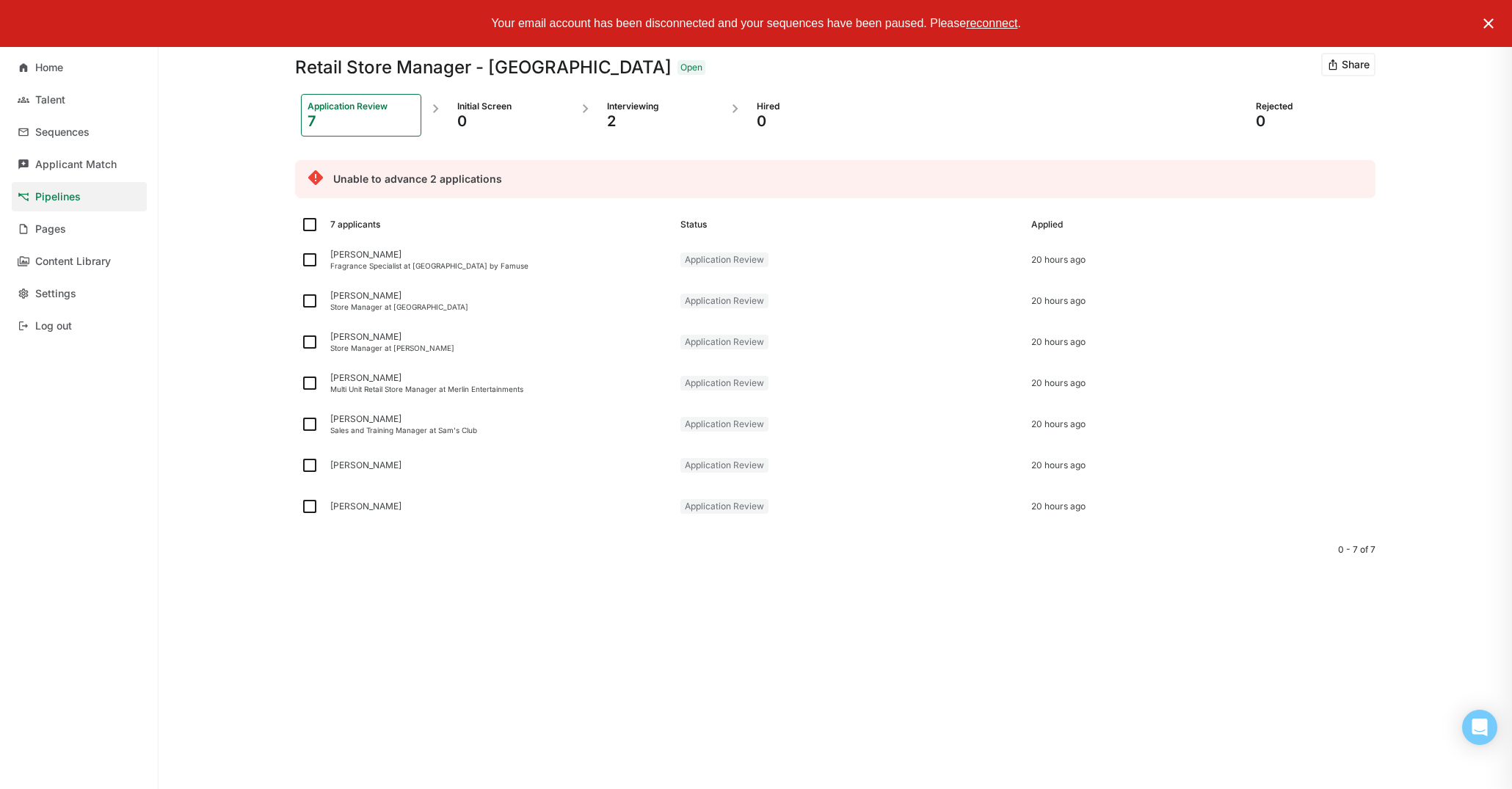
click at [1497, 28] on img at bounding box center [1488, 23] width 17 height 17
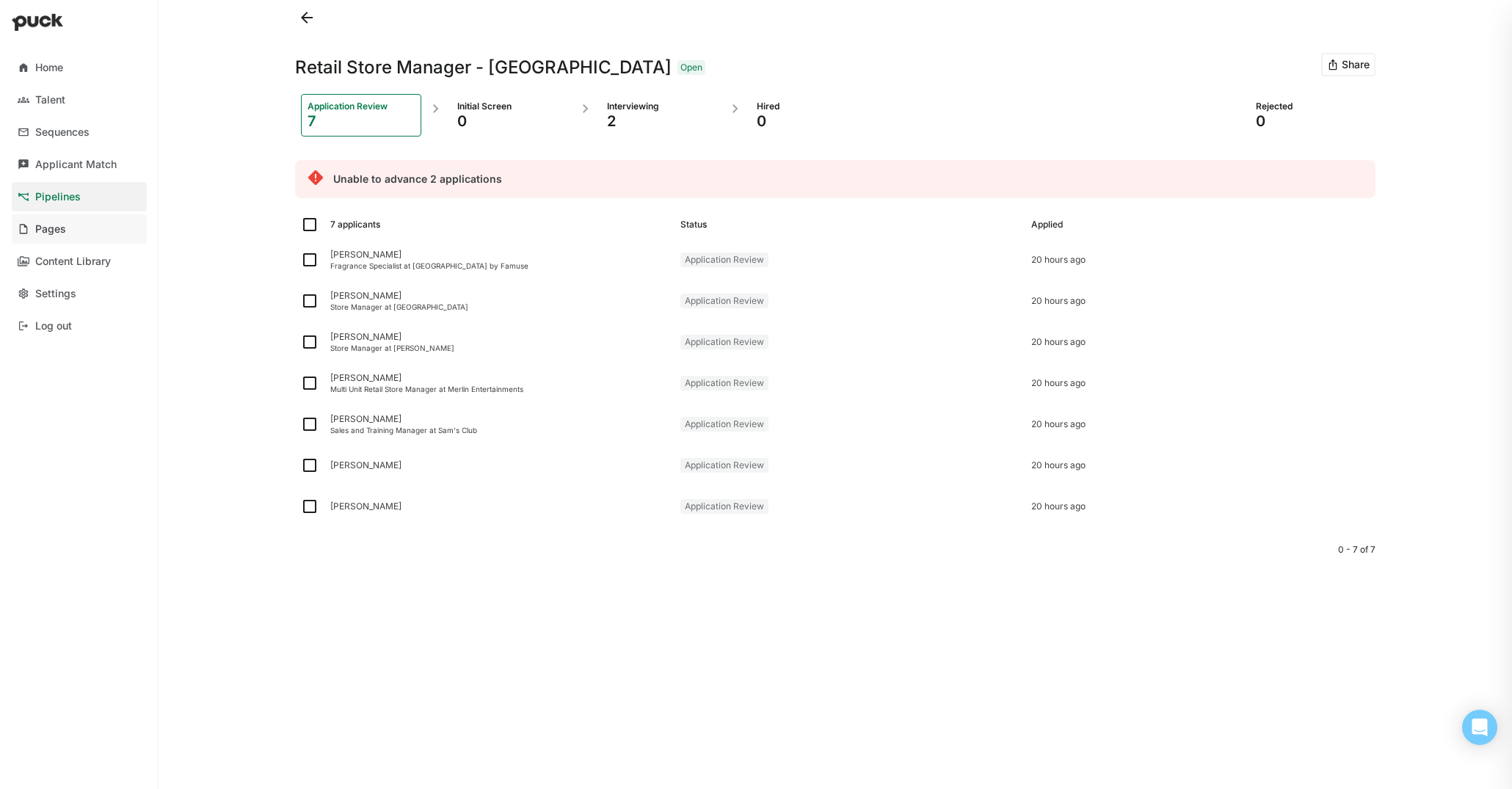
click at [68, 230] on link "Pages" at bounding box center [79, 228] width 135 height 29
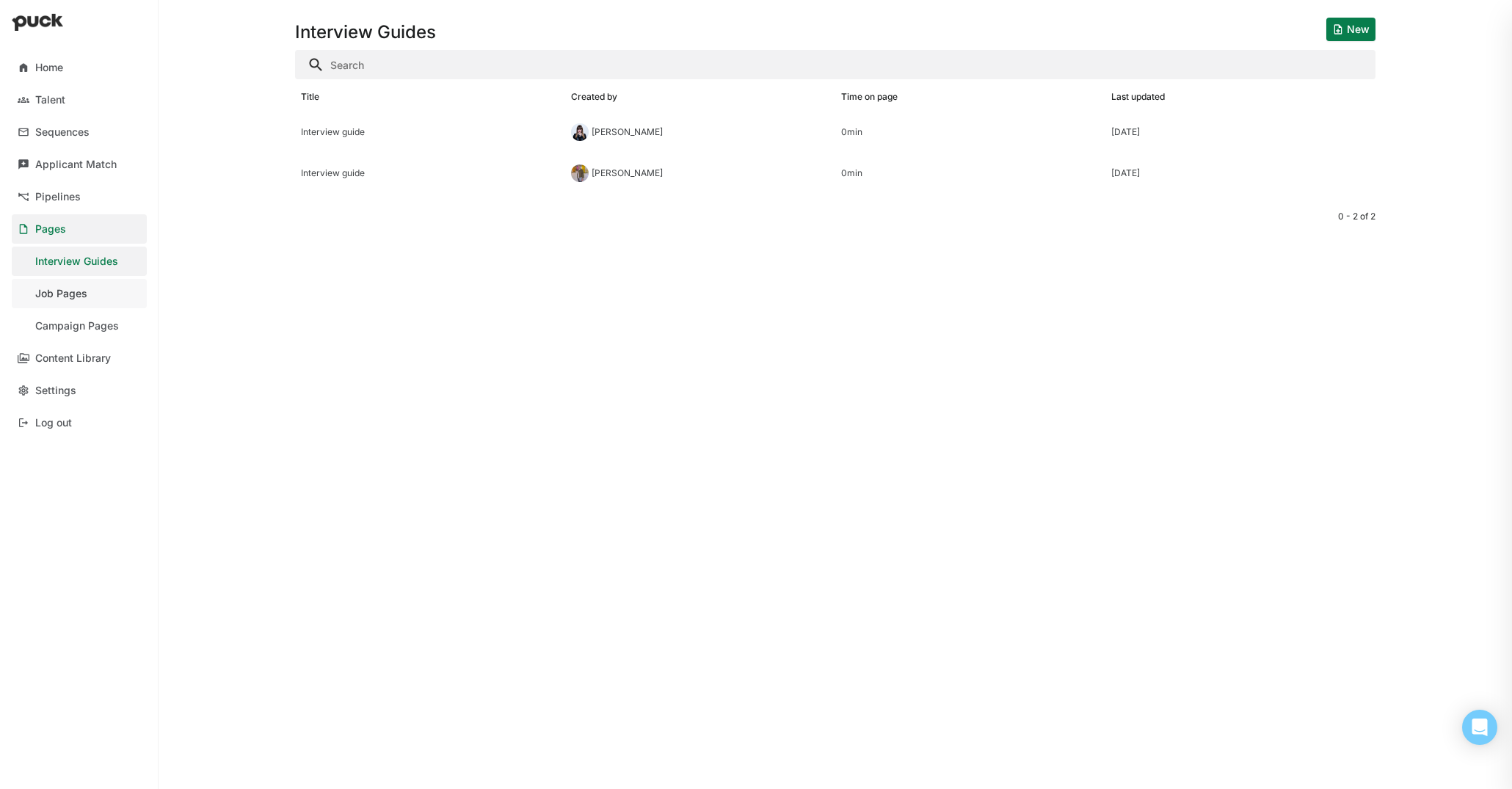
click at [82, 297] on div "Job Pages" at bounding box center [61, 293] width 52 height 12
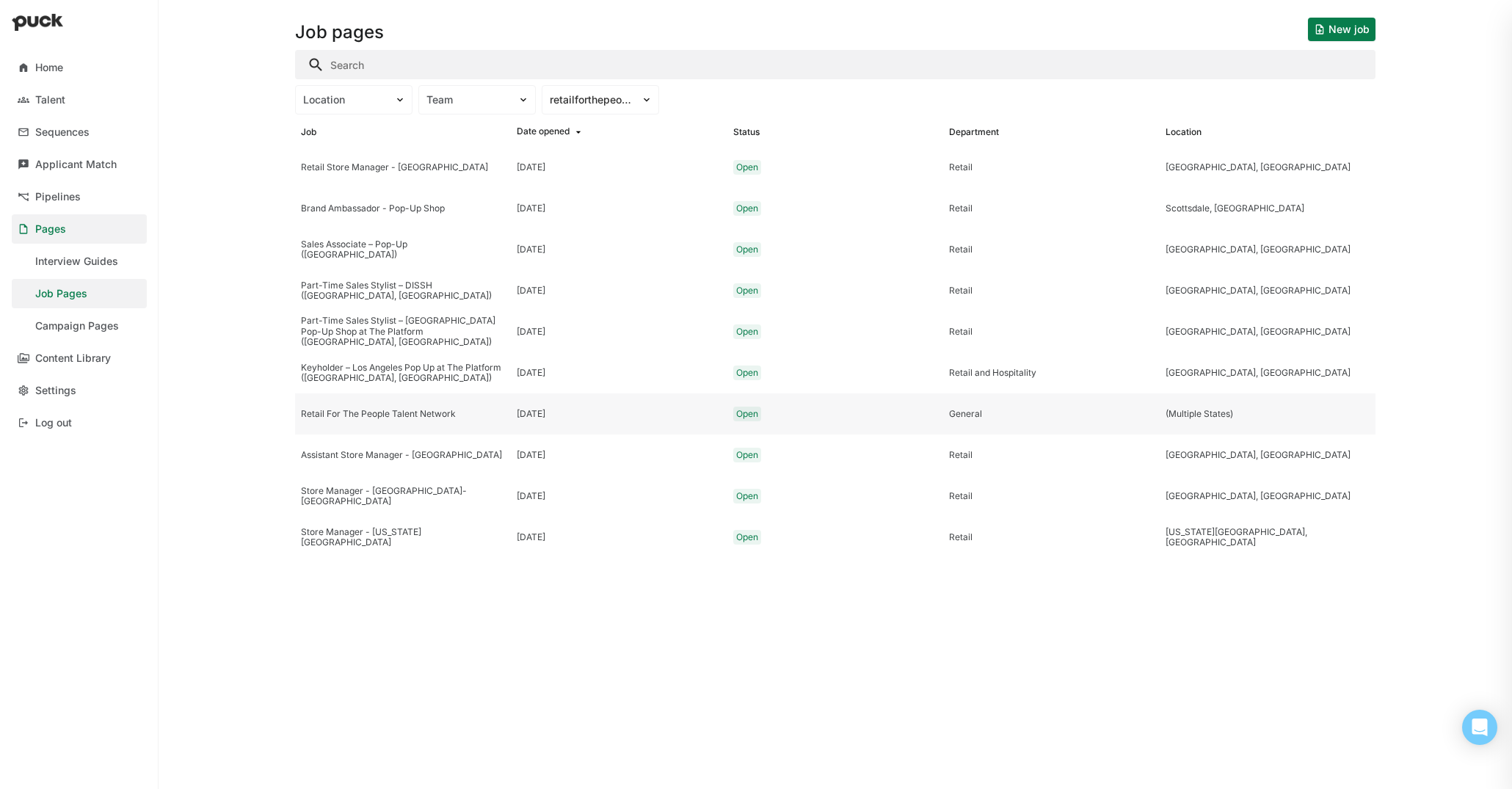
click at [434, 419] on div "Retail For The People Talent Network" at bounding box center [403, 414] width 216 height 41
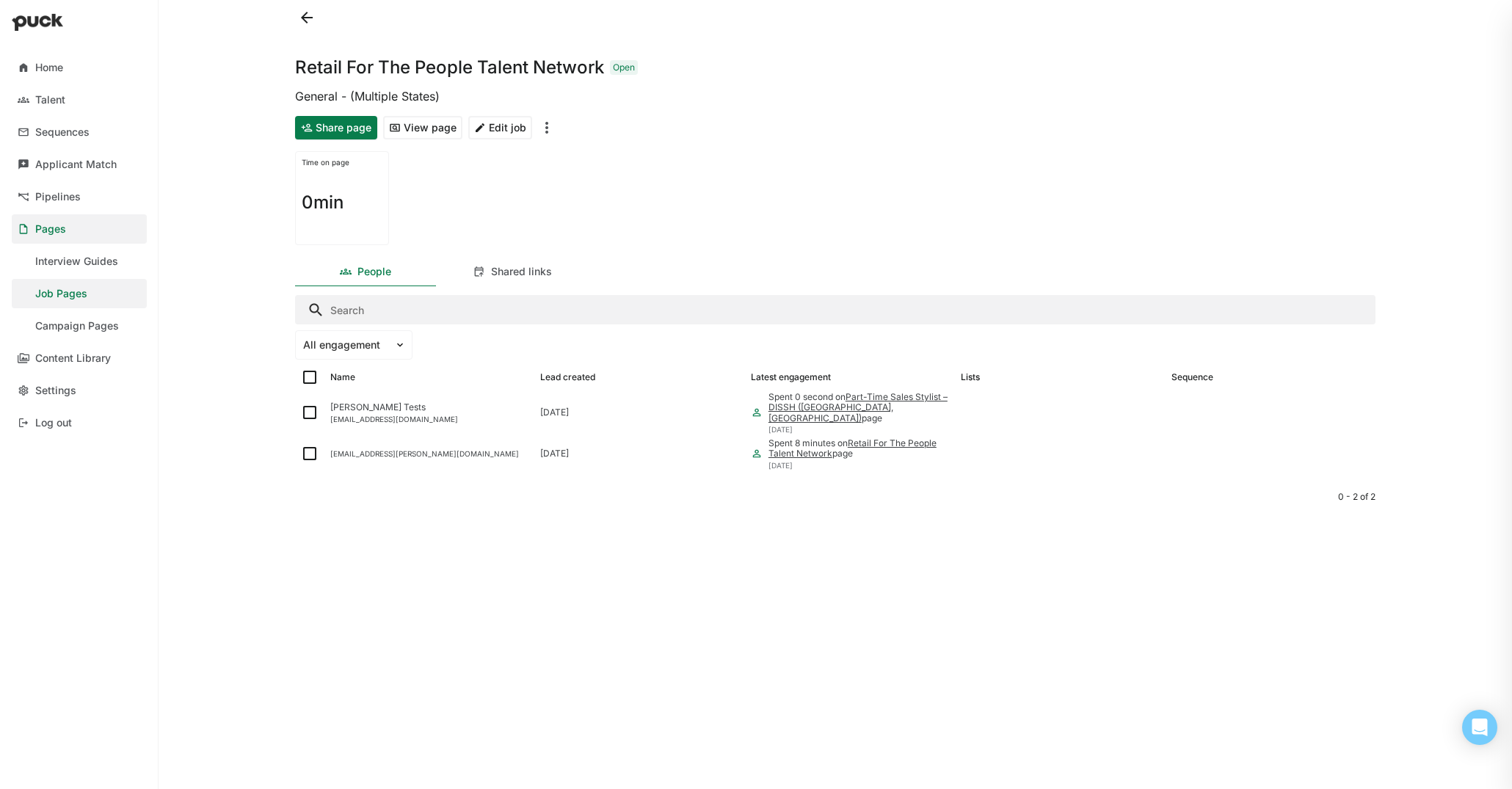
click at [430, 129] on button "View page" at bounding box center [422, 128] width 79 height 23
click at [532, 274] on div "Shared links" at bounding box center [521, 272] width 61 height 12
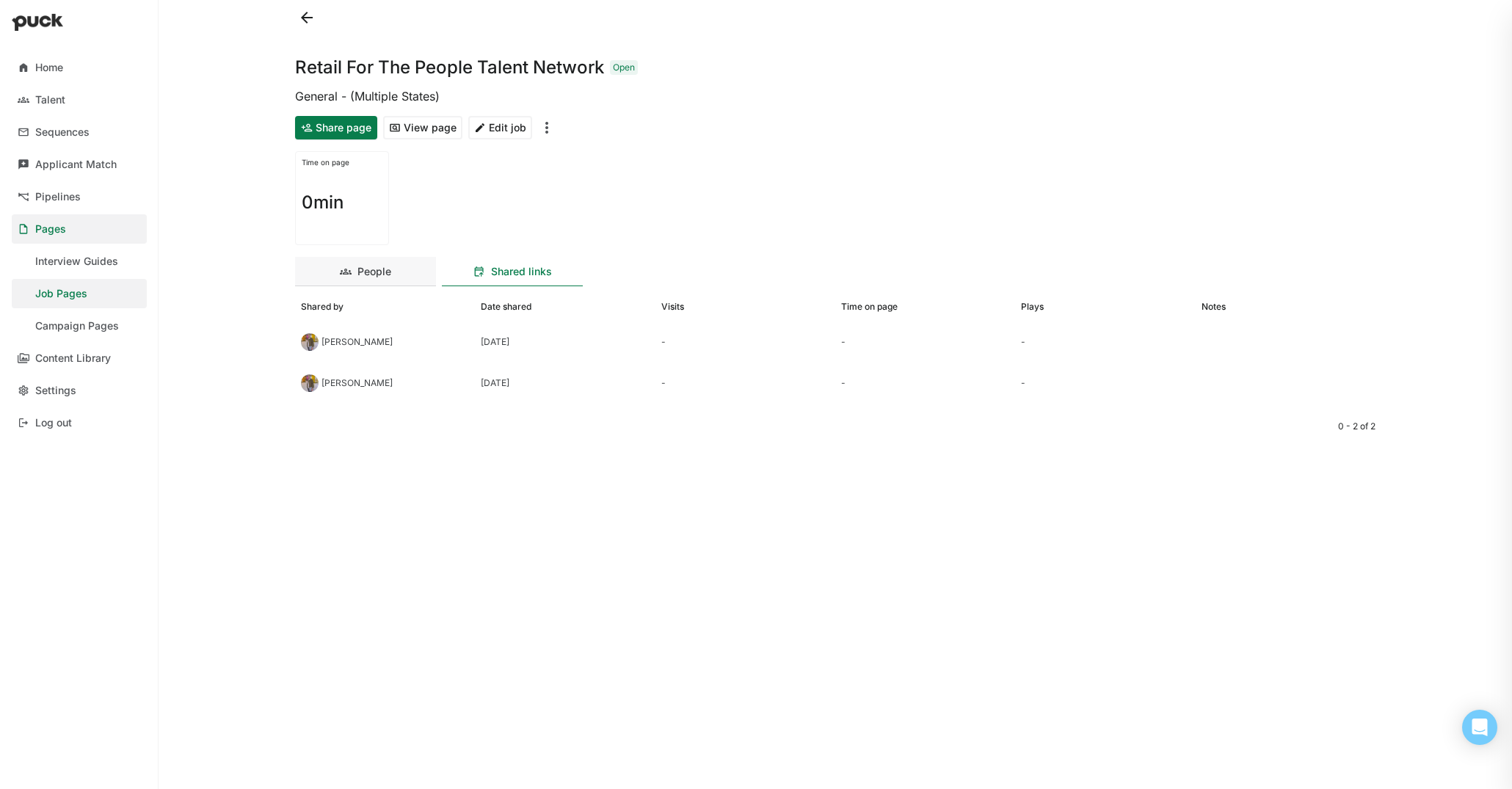
click at [368, 275] on div "People" at bounding box center [374, 272] width 34 height 12
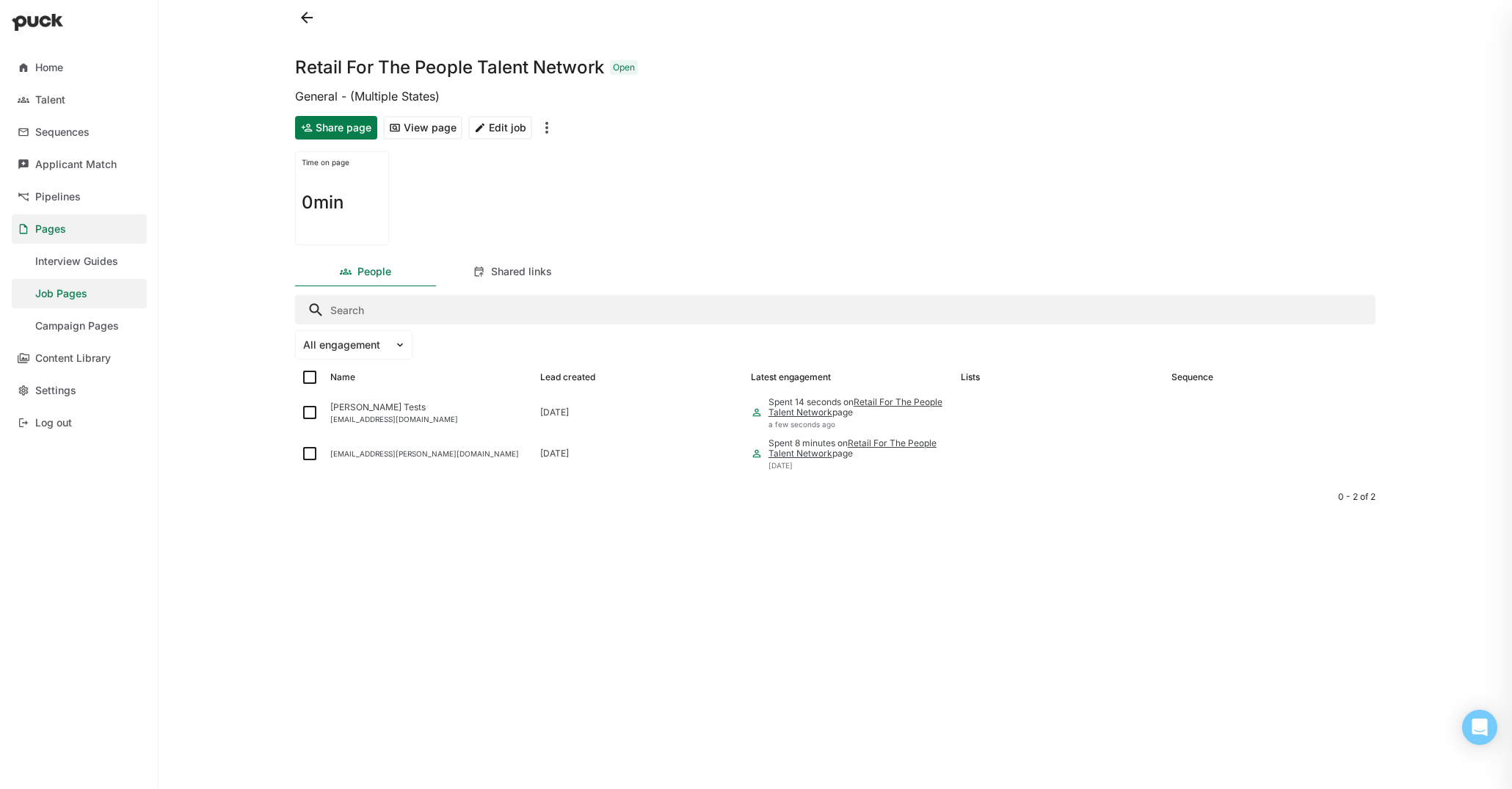
click at [332, 130] on button "Share page" at bounding box center [336, 128] width 82 height 23
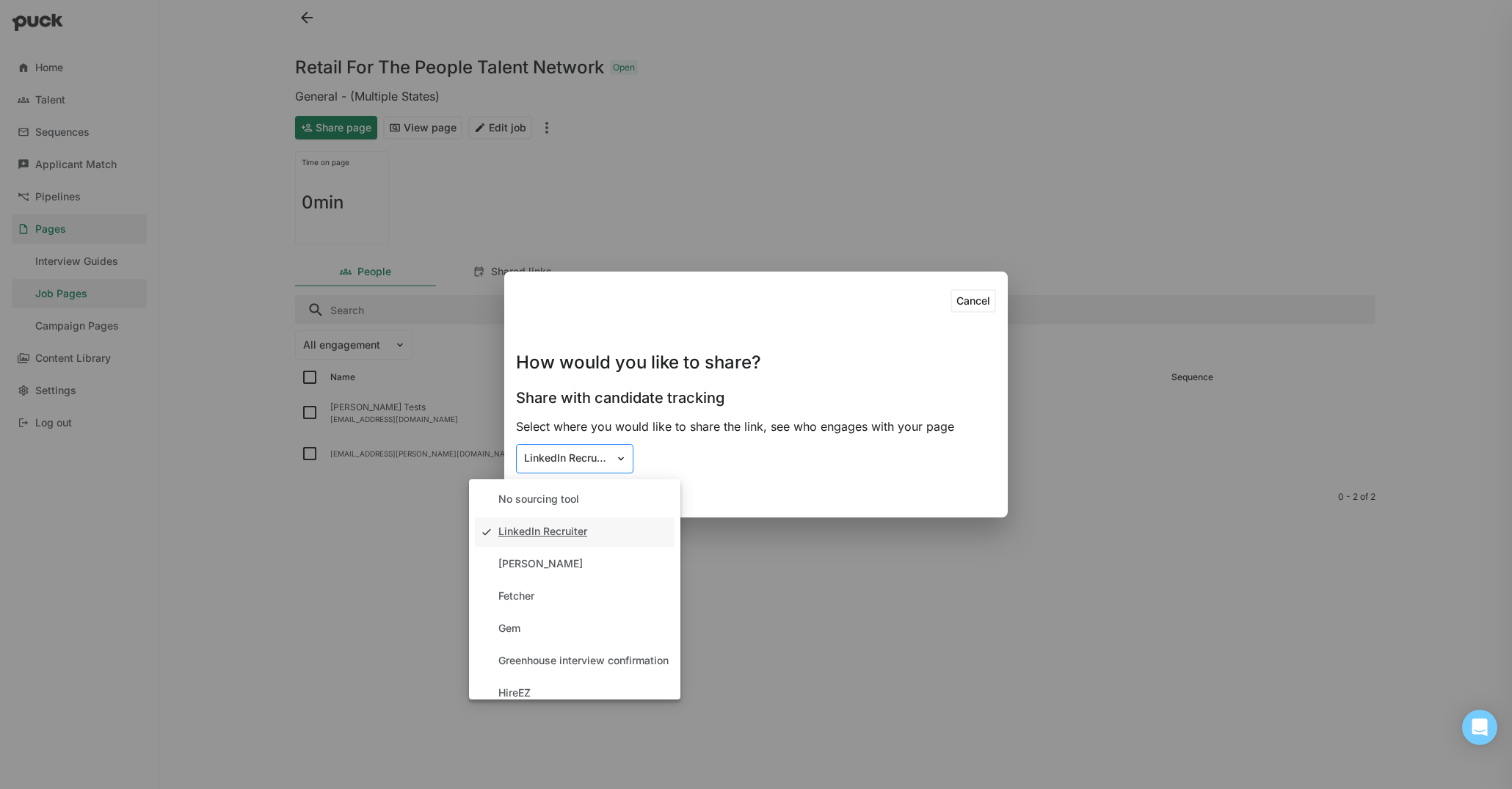
click at [611, 462] on div "LinkedIn Recruiter" at bounding box center [566, 458] width 98 height 16
click at [557, 502] on div "No sourcing tool" at bounding box center [538, 499] width 81 height 12
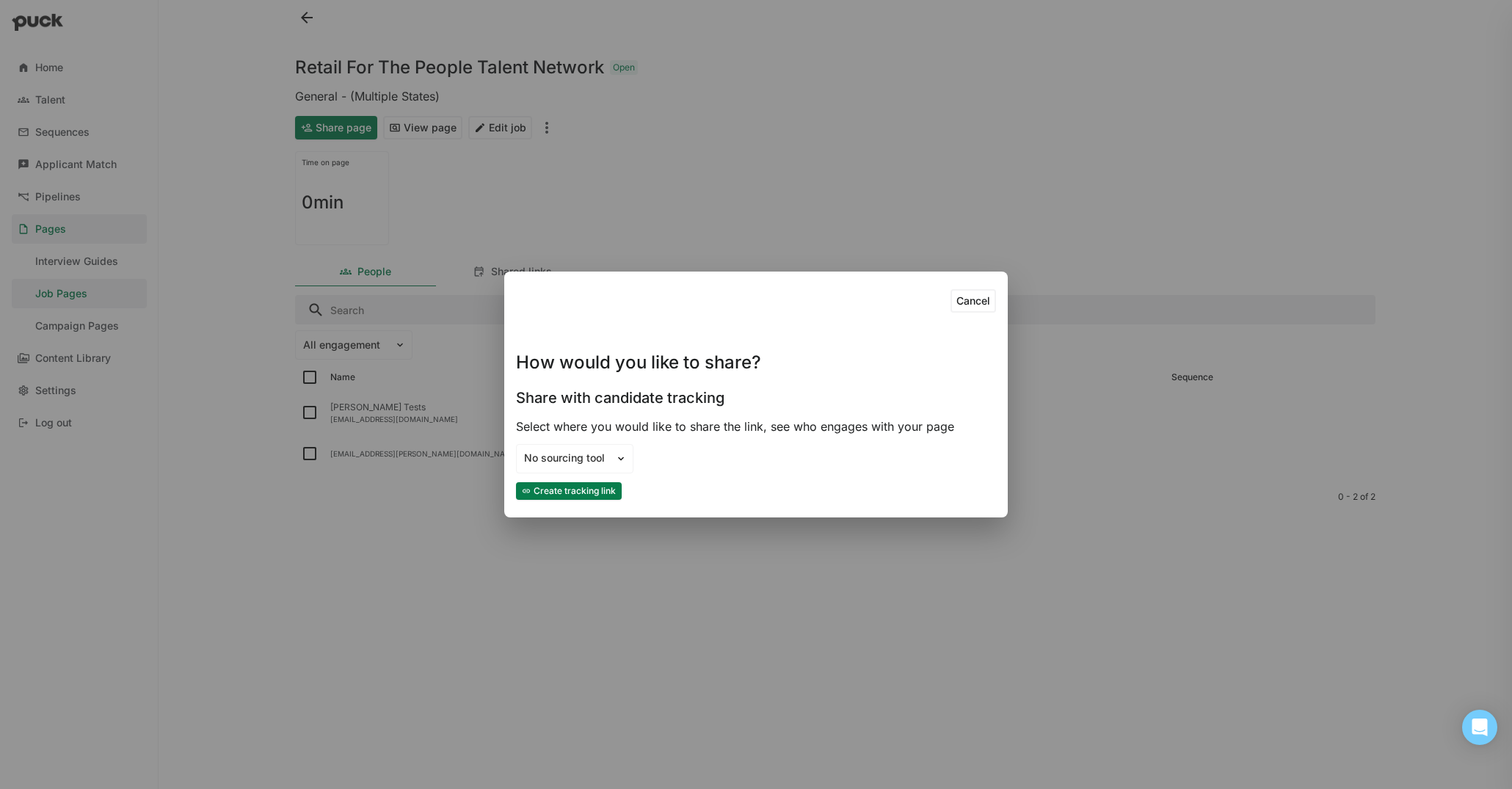
click at [594, 493] on button "Create tracking link" at bounding box center [568, 491] width 106 height 17
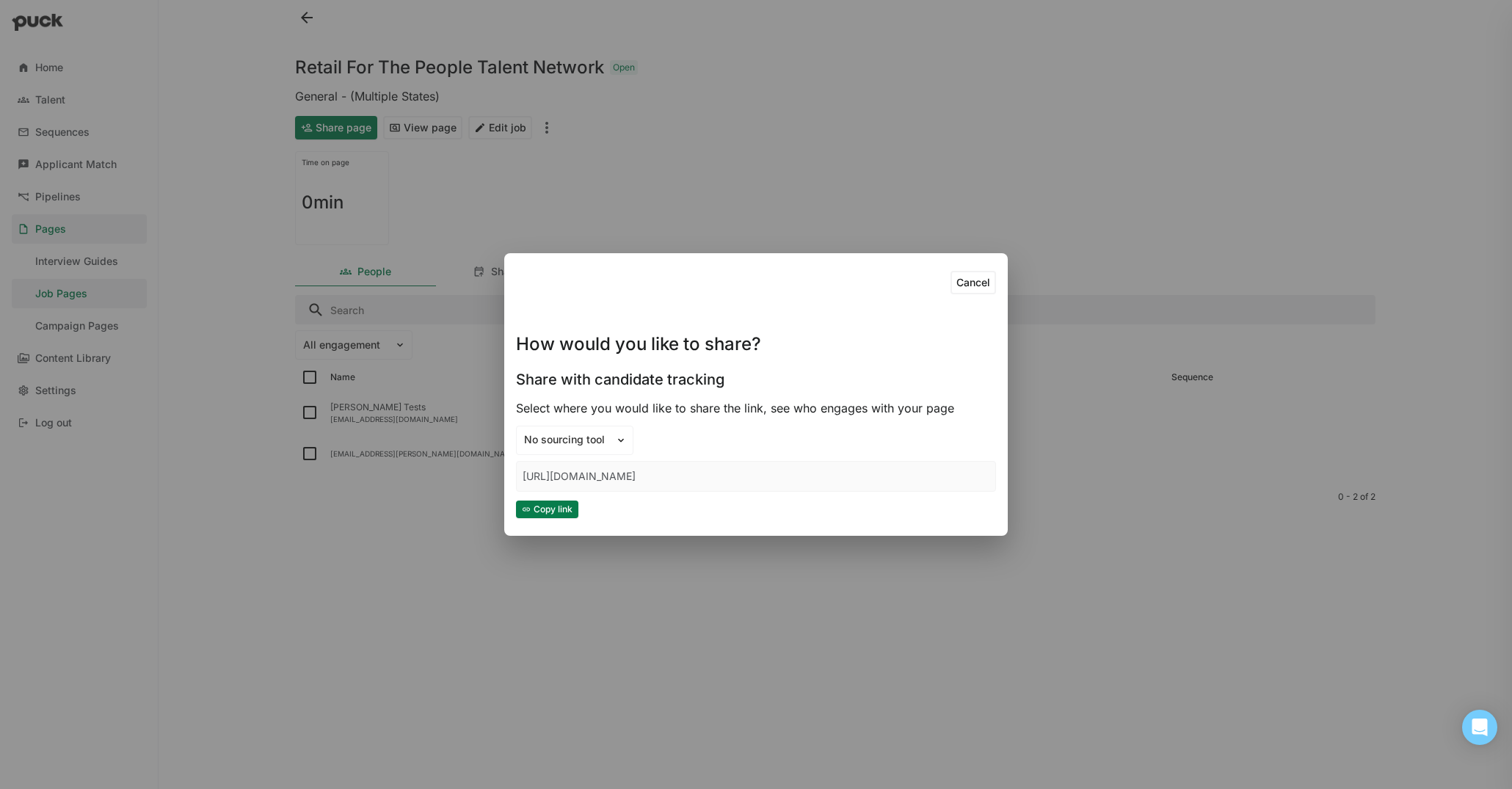
click at [562, 512] on button "Copy link" at bounding box center [547, 509] width 62 height 17
click at [1097, 644] on div "Cancel How would you like to share? Share with candidate tracking Select where …" at bounding box center [756, 394] width 1512 height 789
